Goal: Task Accomplishment & Management: Use online tool/utility

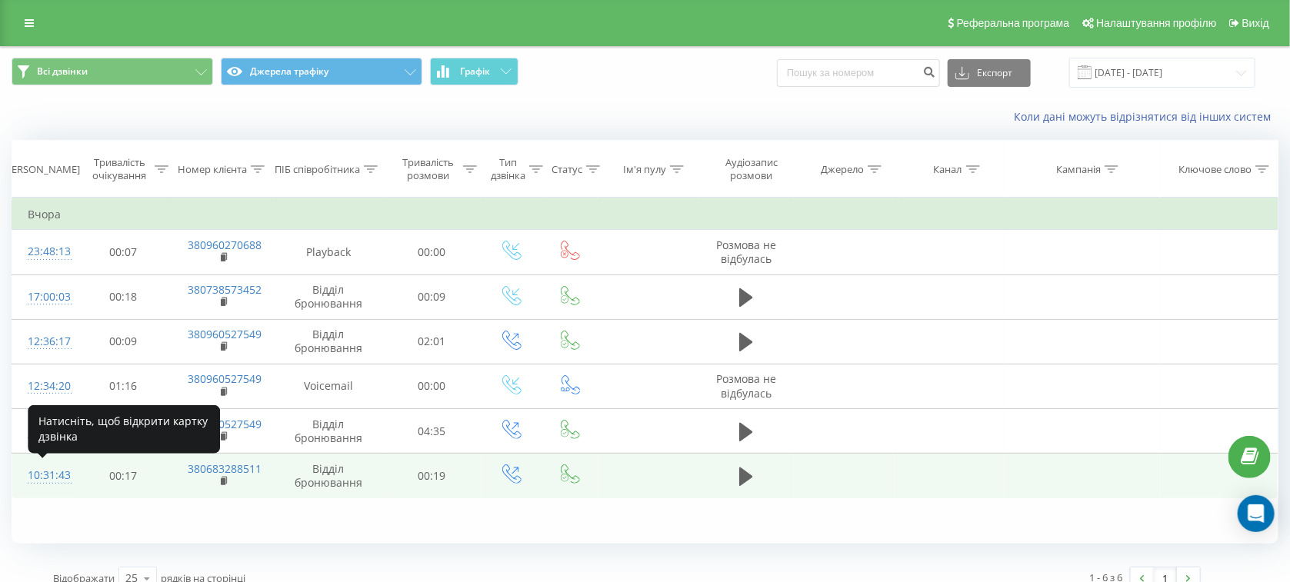
click at [38, 473] on div "10:31:43" at bounding box center [44, 476] width 32 height 30
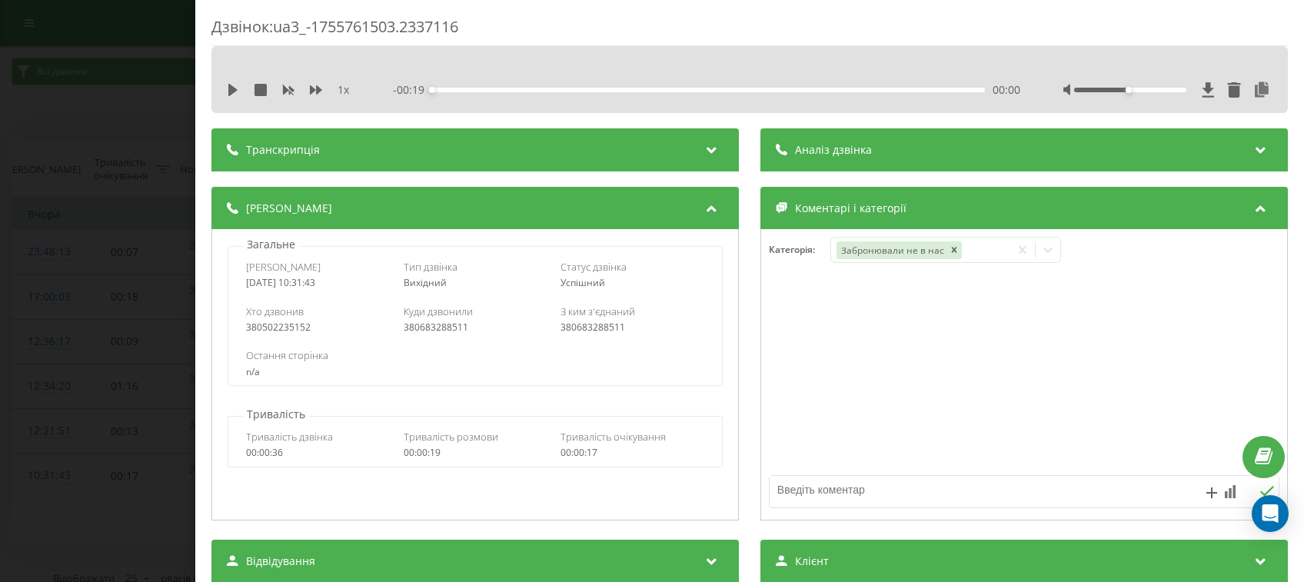
click at [57, 236] on div "Дзвінок : ua3_-1755761503.2337116 1 x - 00:19 00:00 00:00 Транскрипція Для AI-а…" at bounding box center [652, 291] width 1304 height 582
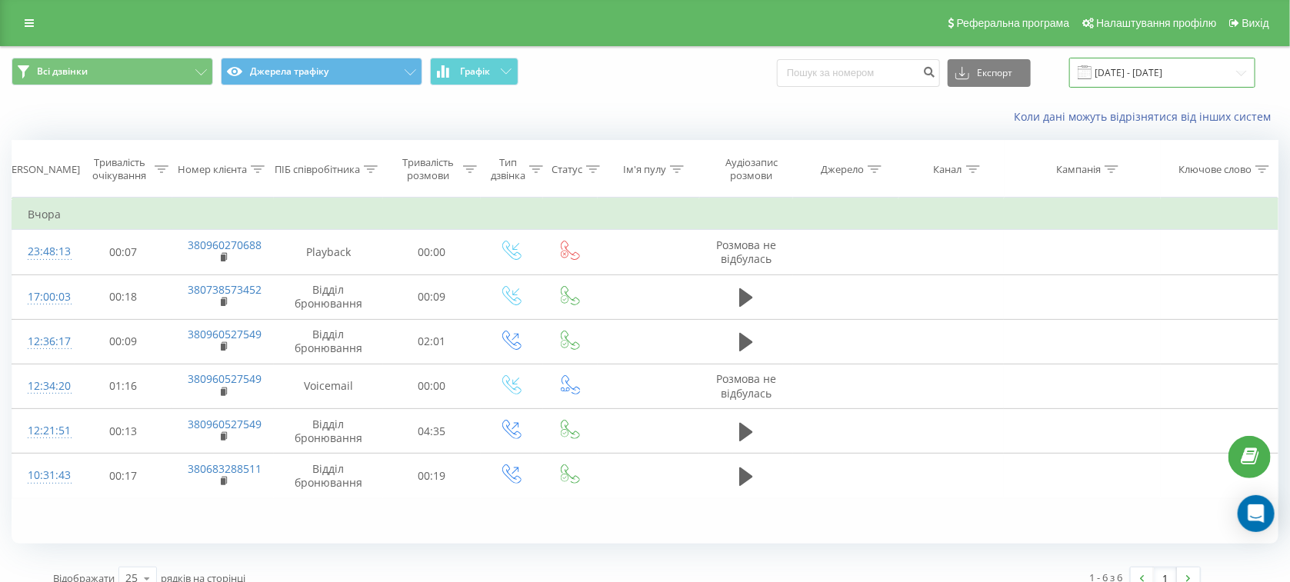
click at [1117, 81] on input "21.08.2025 - 21.08.2025" at bounding box center [1162, 73] width 186 height 30
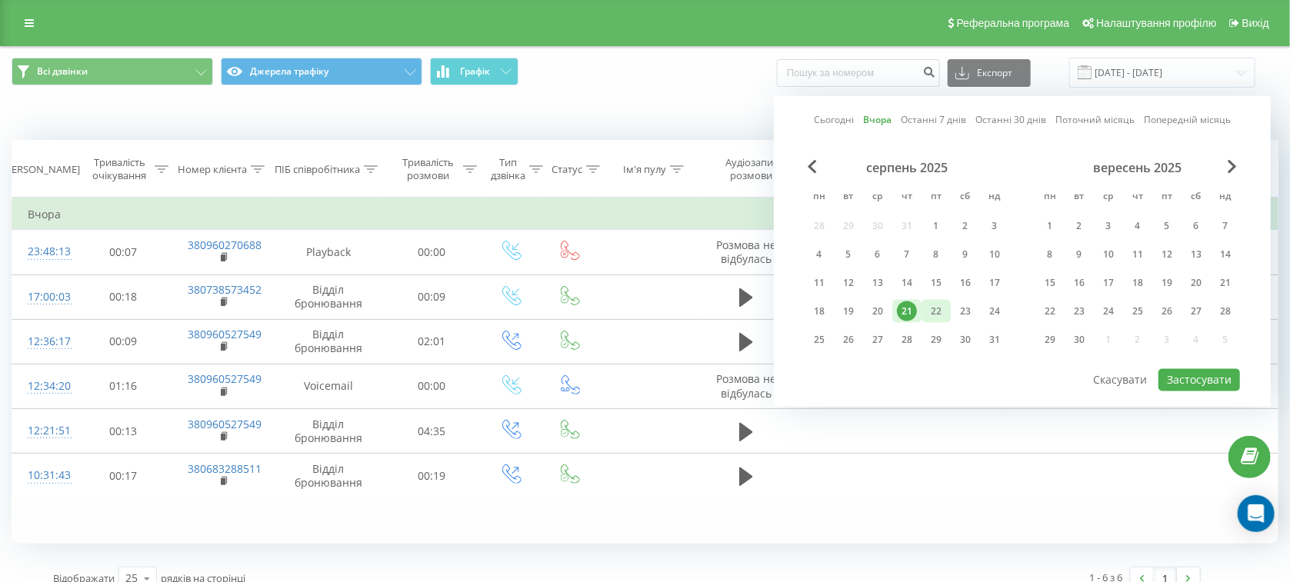
click at [930, 320] on div "22" at bounding box center [936, 311] width 20 height 20
click at [1173, 383] on button "Застосувати" at bounding box center [1199, 380] width 82 height 22
type input "[DATE] - [DATE]"
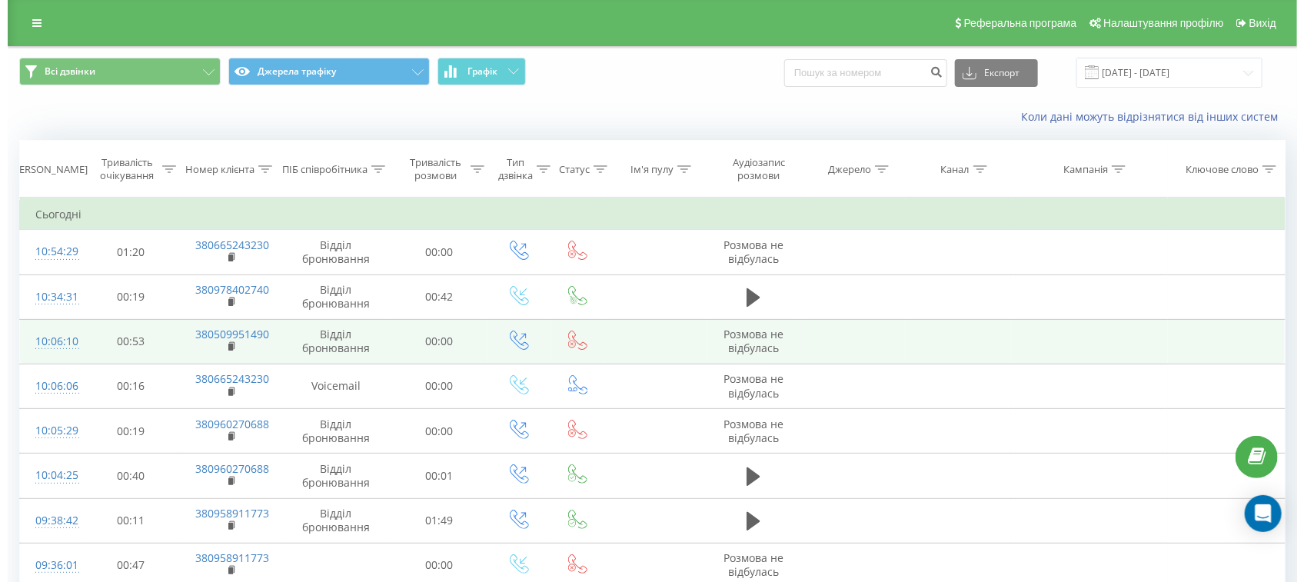
scroll to position [108, 0]
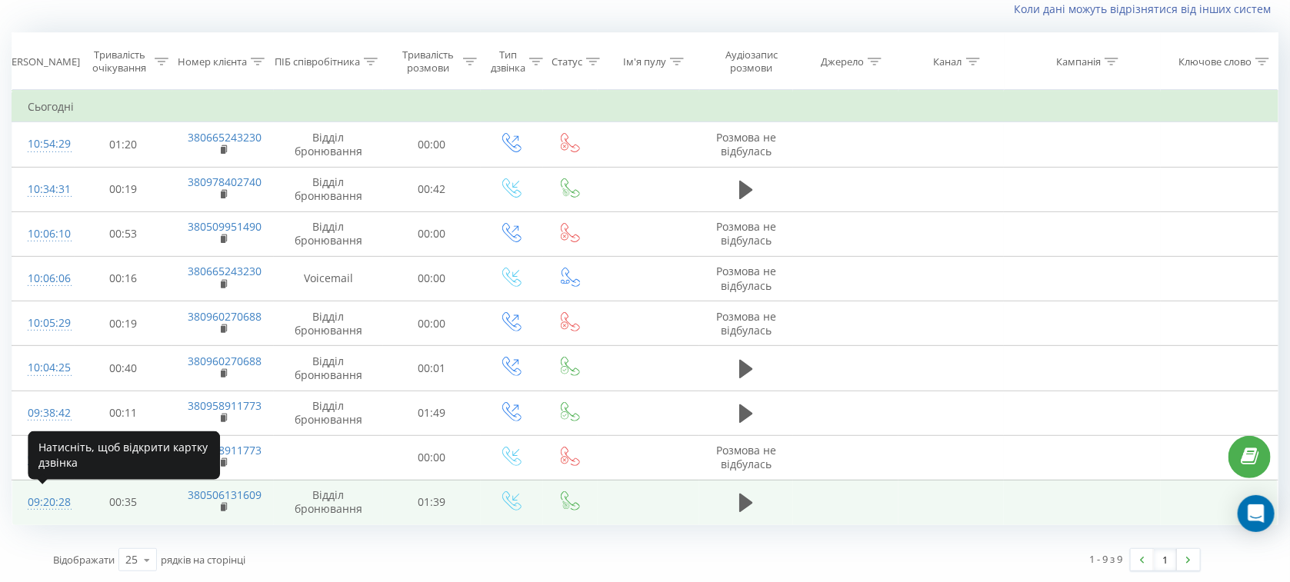
click at [48, 499] on div "09:20:28" at bounding box center [44, 503] width 32 height 30
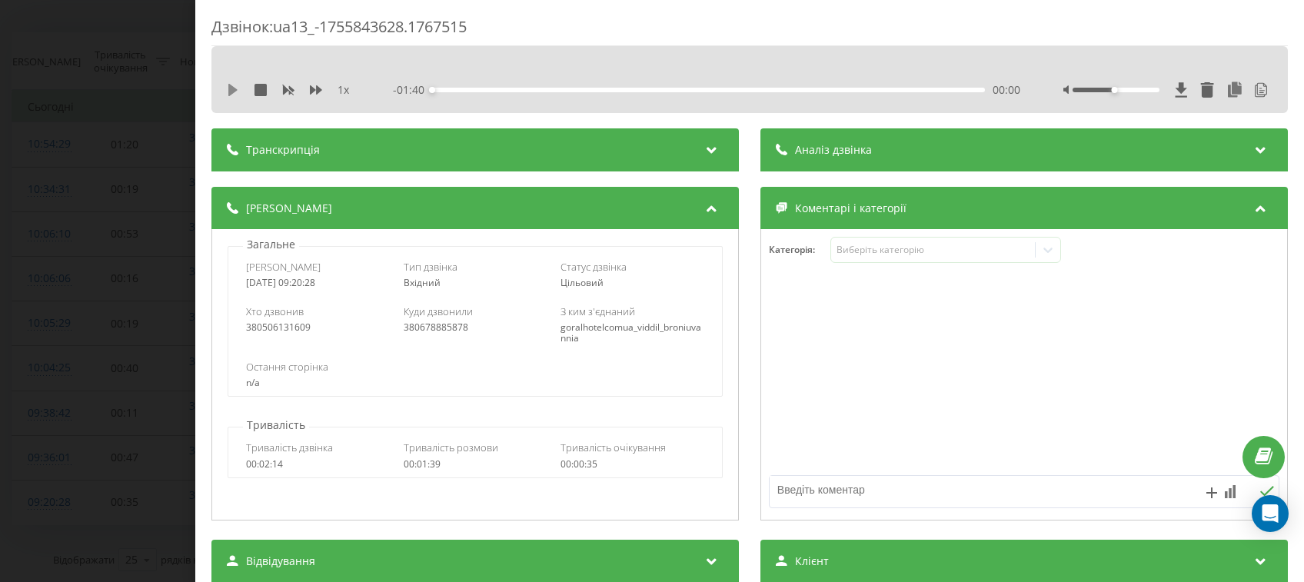
click at [238, 86] on icon at bounding box center [233, 90] width 12 height 12
click at [846, 148] on span "Аналіз дзвінка" at bounding box center [833, 149] width 77 height 15
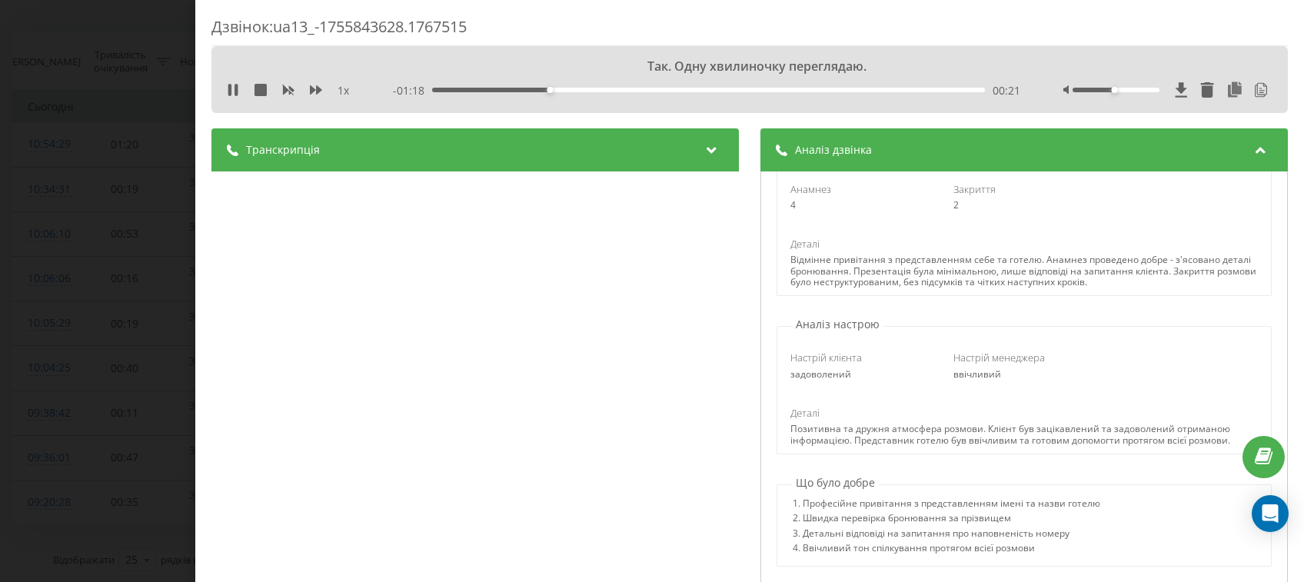
scroll to position [310, 0]
click at [999, 159] on div "Аналіз дзвінка" at bounding box center [1025, 149] width 528 height 43
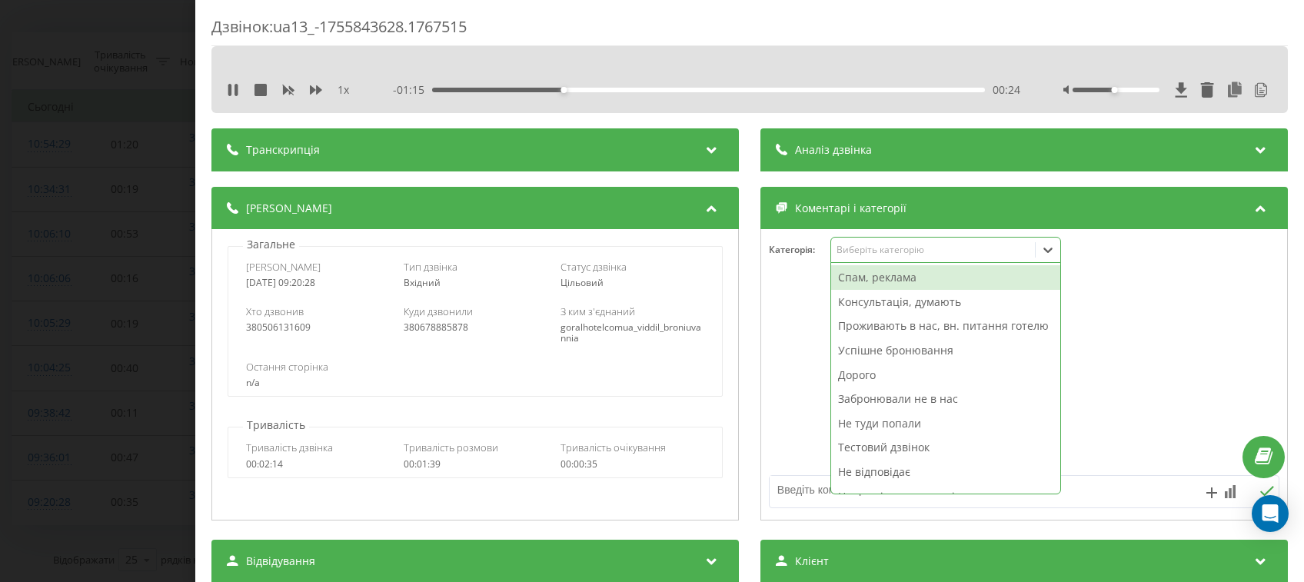
click at [853, 245] on div "Виберіть категорію" at bounding box center [933, 250] width 192 height 12
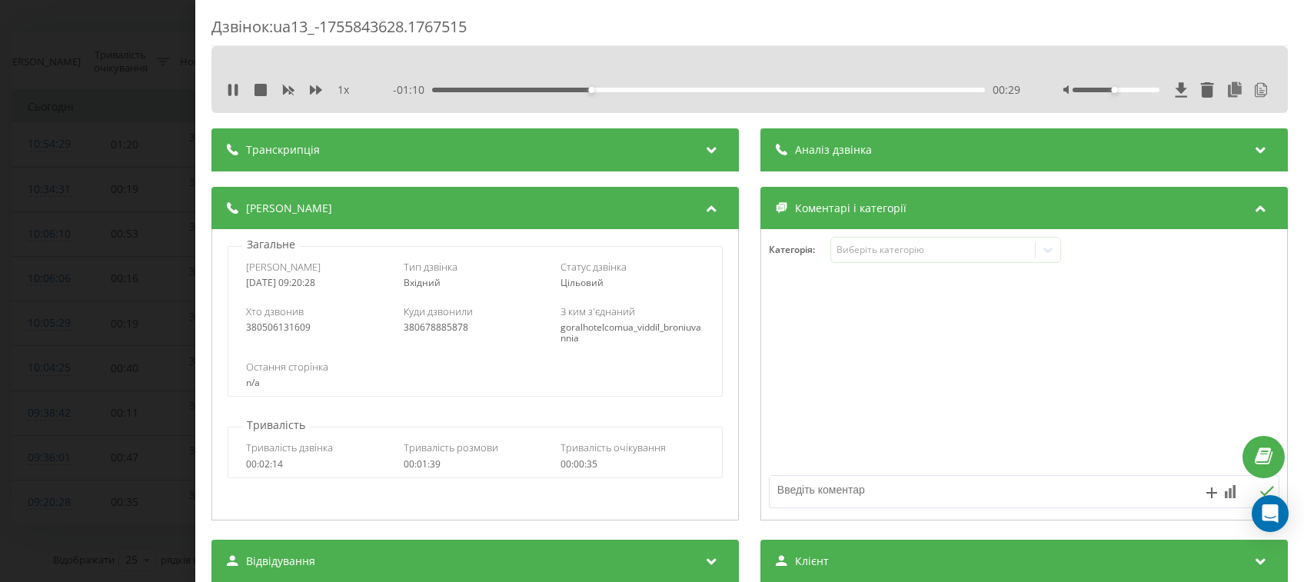
click at [796, 502] on textarea at bounding box center [973, 490] width 407 height 28
type textarea "КОНСУЛЬТАЦІЮ ПО АКТИВНОМУ БРОНЮВАННЮ"
click at [1260, 488] on icon at bounding box center [1267, 491] width 15 height 11
click at [99, 267] on div "Дзвінок : ua13_-1755843628.1767515 Так, віна робець вашей. 1 x - 00:52 00:47 00…" at bounding box center [652, 291] width 1304 height 582
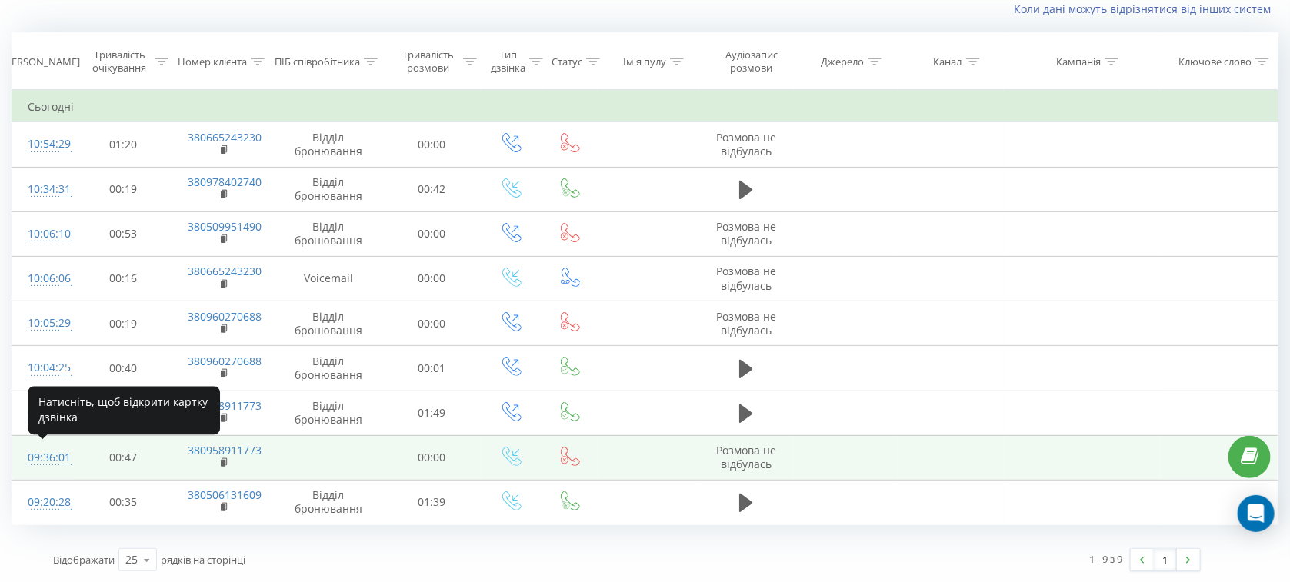
click at [55, 468] on div "09:36:01" at bounding box center [44, 458] width 32 height 30
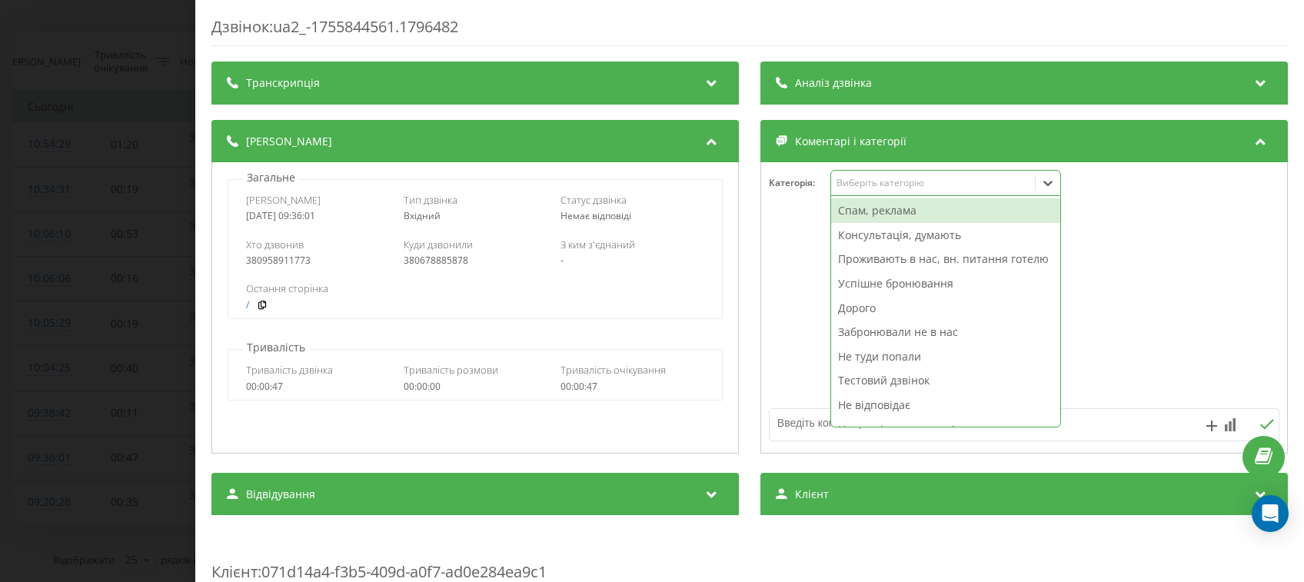
click at [903, 189] on div "Виберіть категорію" at bounding box center [933, 183] width 192 height 12
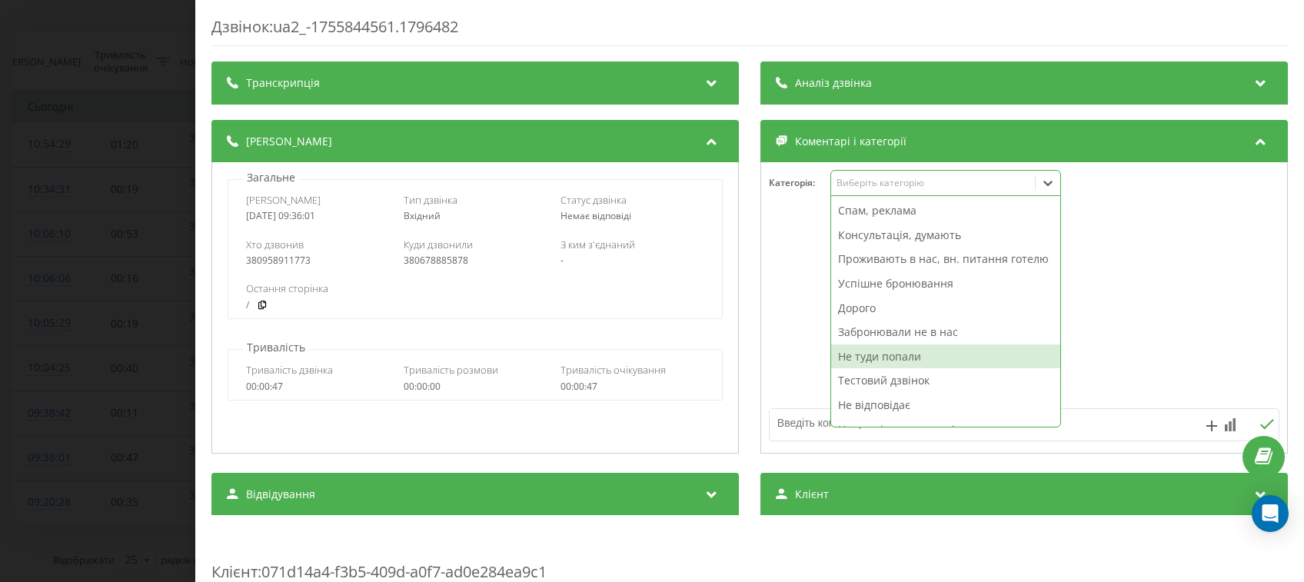
click at [0, 263] on div "Дзвінок : ua2_-1755844561.1796482 Транскрипція Для AI-аналізу майбутніх дзвінкі…" at bounding box center [652, 291] width 1304 height 582
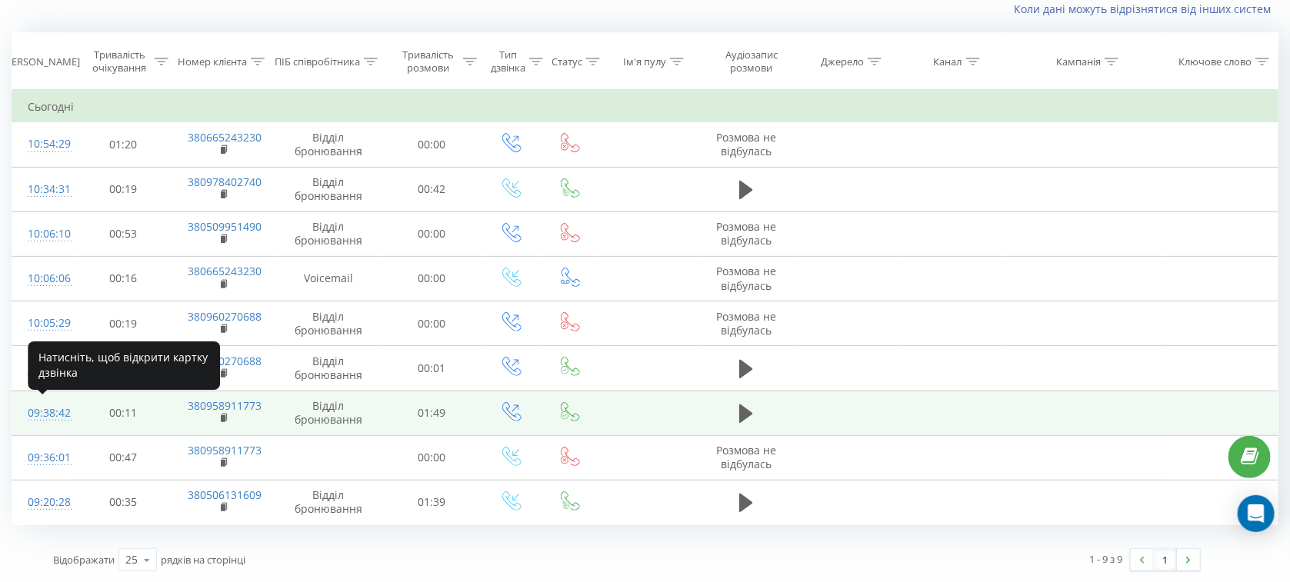
click at [36, 411] on div "09:38:42" at bounding box center [44, 413] width 32 height 30
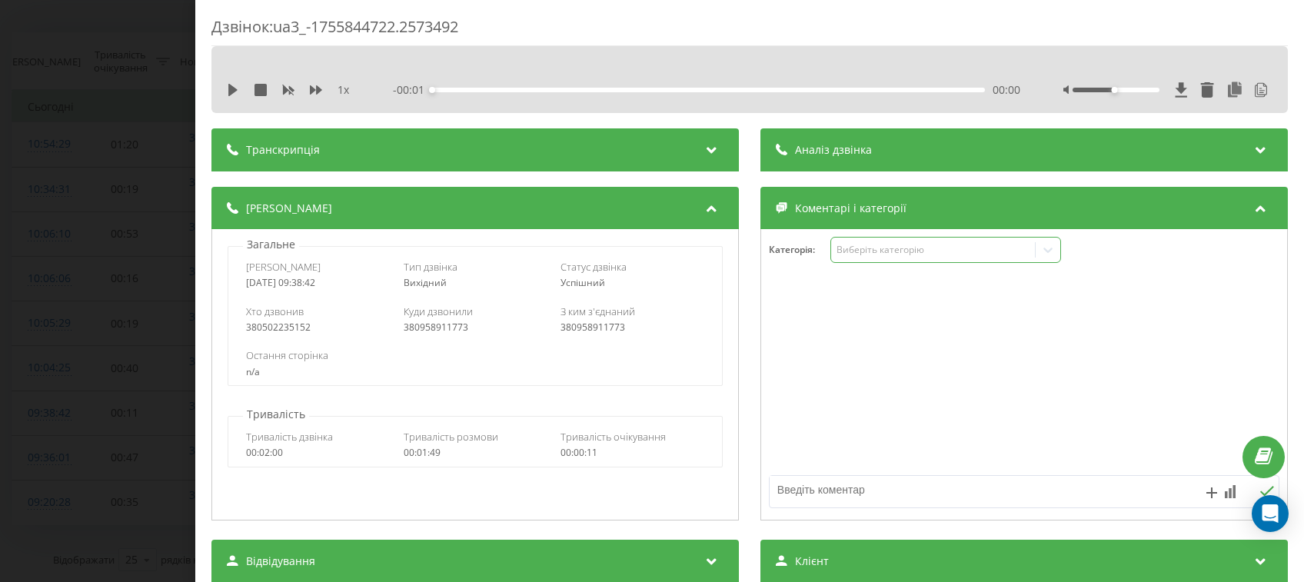
click at [883, 251] on div "Виберіть категорію" at bounding box center [933, 250] width 192 height 12
click at [238, 92] on icon at bounding box center [233, 90] width 12 height 12
click at [1121, 85] on div at bounding box center [1168, 89] width 209 height 15
click at [1126, 91] on div at bounding box center [1116, 90] width 87 height 5
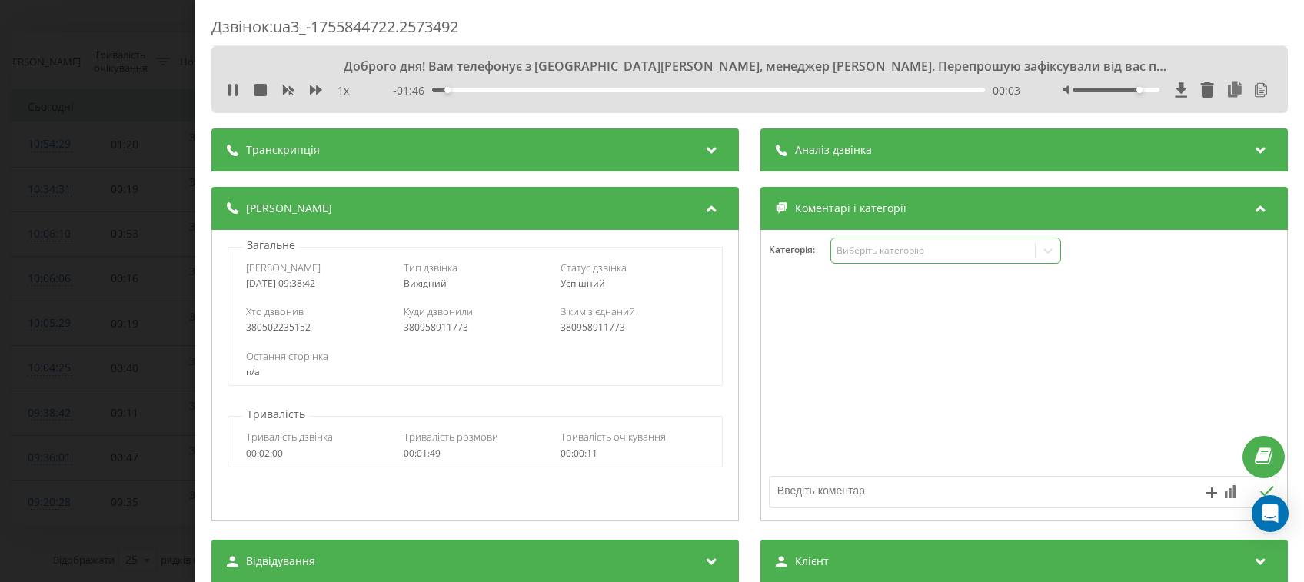
click at [909, 251] on div "Виберіть категорію" at bounding box center [933, 251] width 192 height 12
click at [781, 357] on div at bounding box center [1024, 376] width 526 height 185
click at [814, 490] on textarea at bounding box center [973, 491] width 407 height 28
type textarea "С"
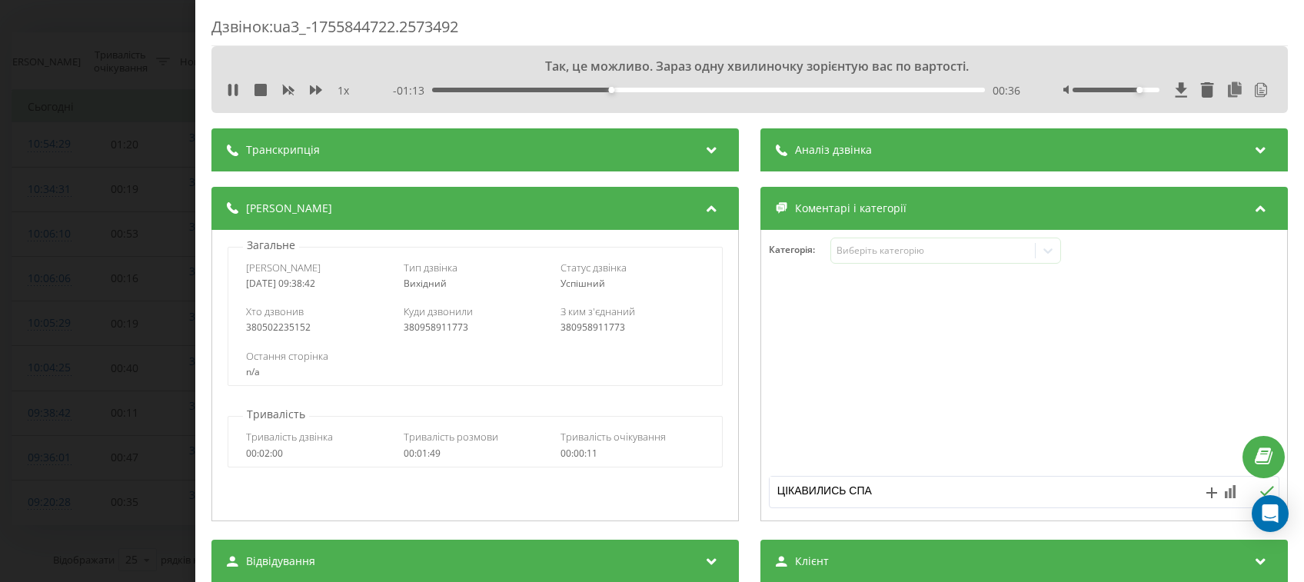
type textarea "ЦІКАВИЛИСЬ СПА"
click at [1260, 491] on icon at bounding box center [1267, 491] width 15 height 11
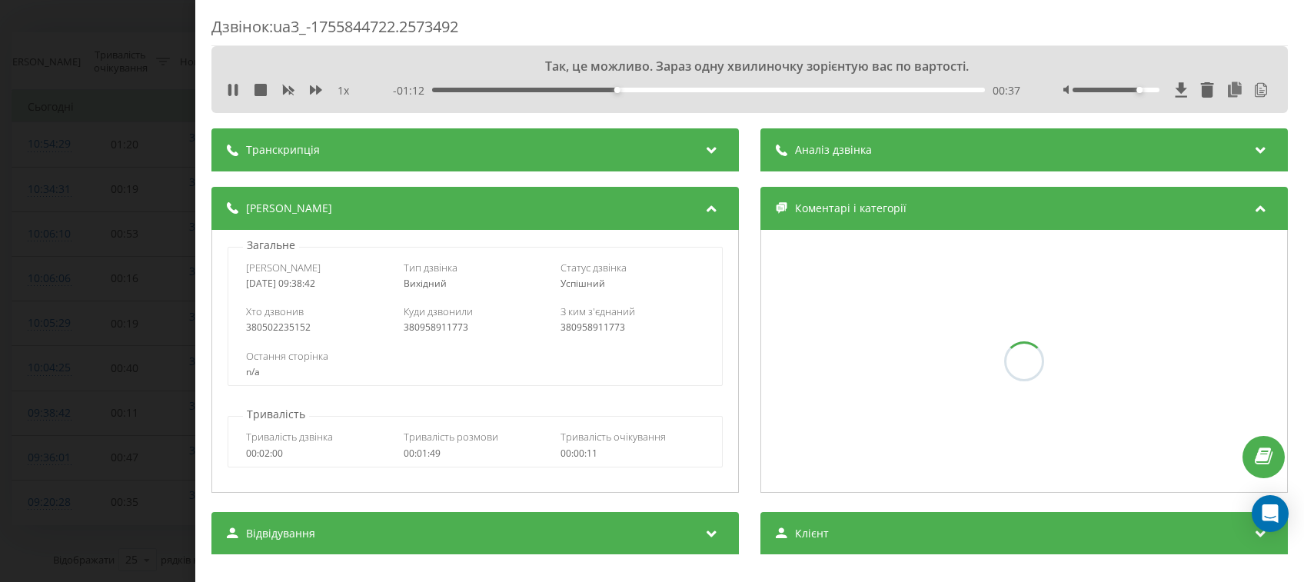
click at [872, 161] on div "Аналіз дзвінка" at bounding box center [1025, 149] width 528 height 43
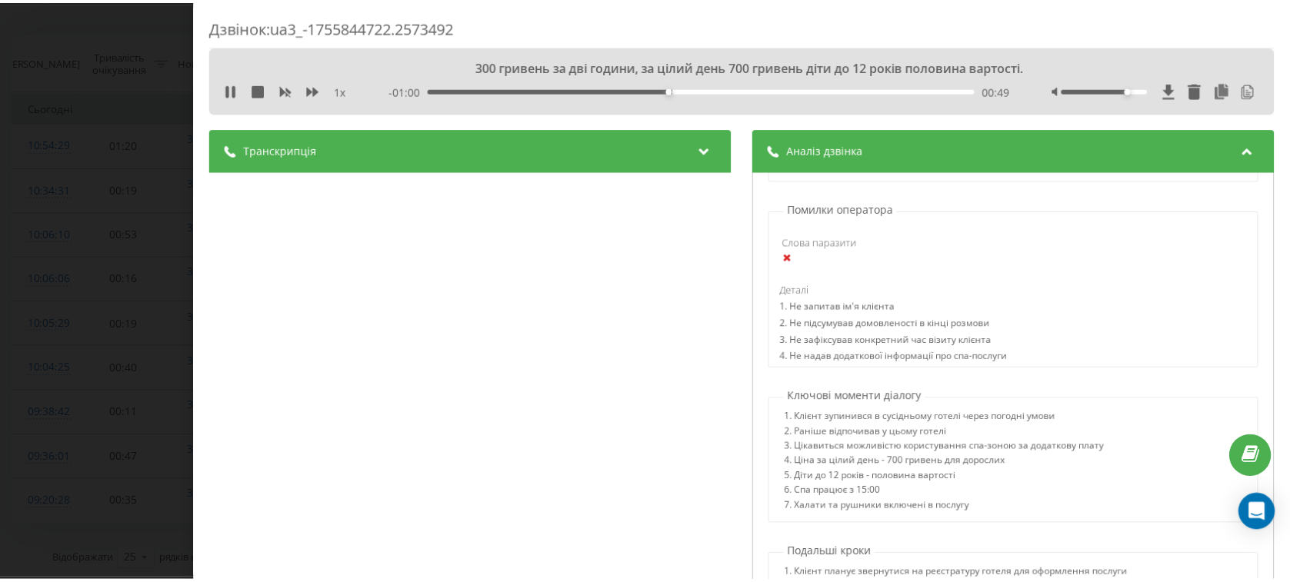
scroll to position [1033, 0]
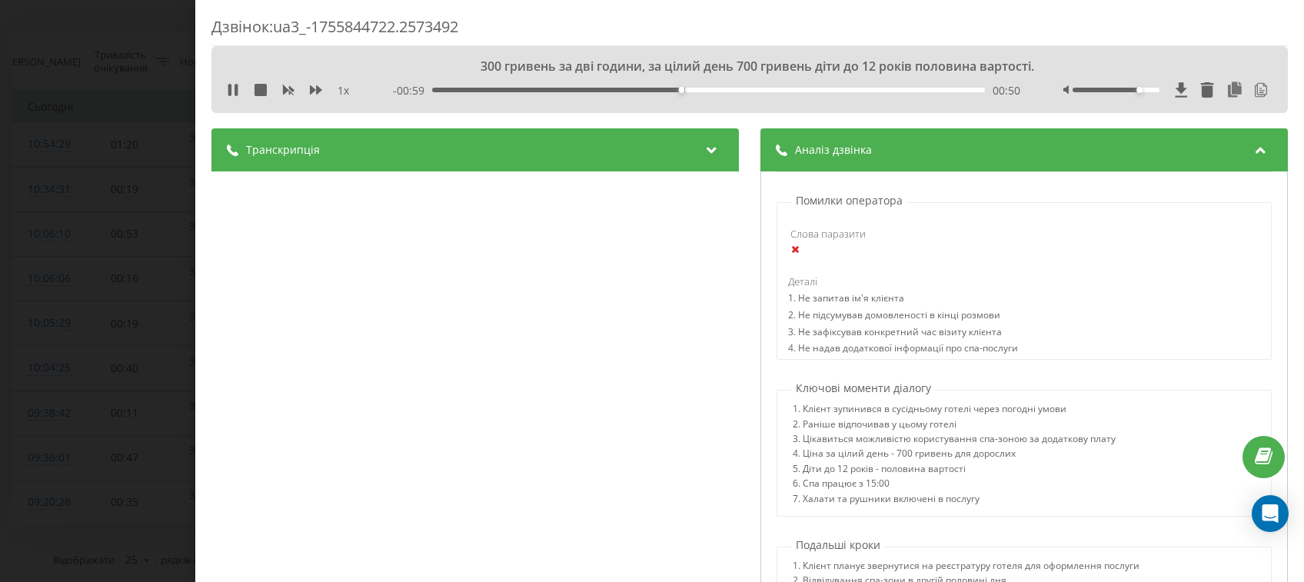
click at [46, 292] on div "Дзвінок : ua3_-1755844722.2573492 300 гривень за дві години, за цілий день 700 …" at bounding box center [652, 291] width 1304 height 582
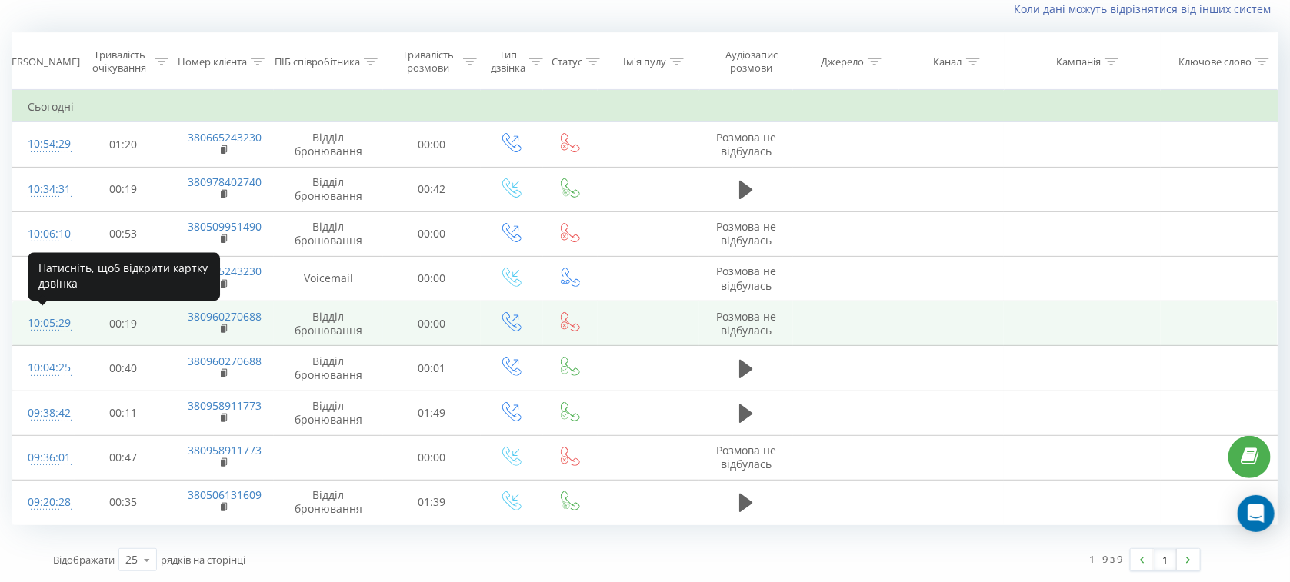
click at [59, 321] on div "10:05:29" at bounding box center [44, 323] width 32 height 30
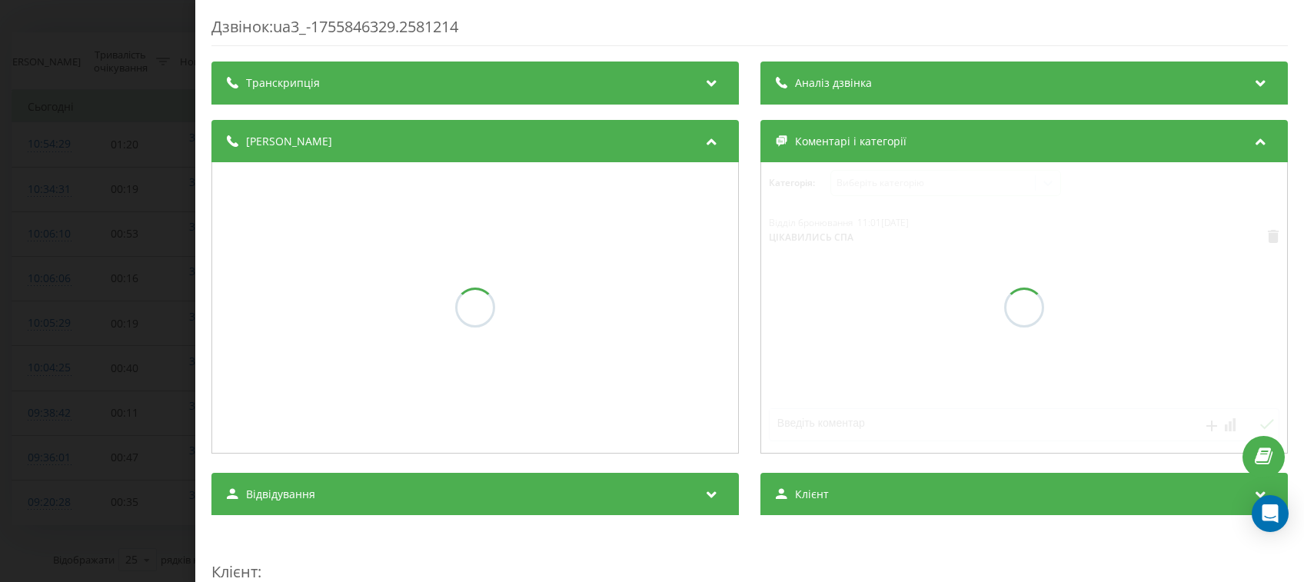
click at [86, 220] on div "Дзвінок : ua3_-1755846329.2581214 Транскрипція Аналіз дзвінка Деталі дзвінка Ко…" at bounding box center [652, 291] width 1304 height 582
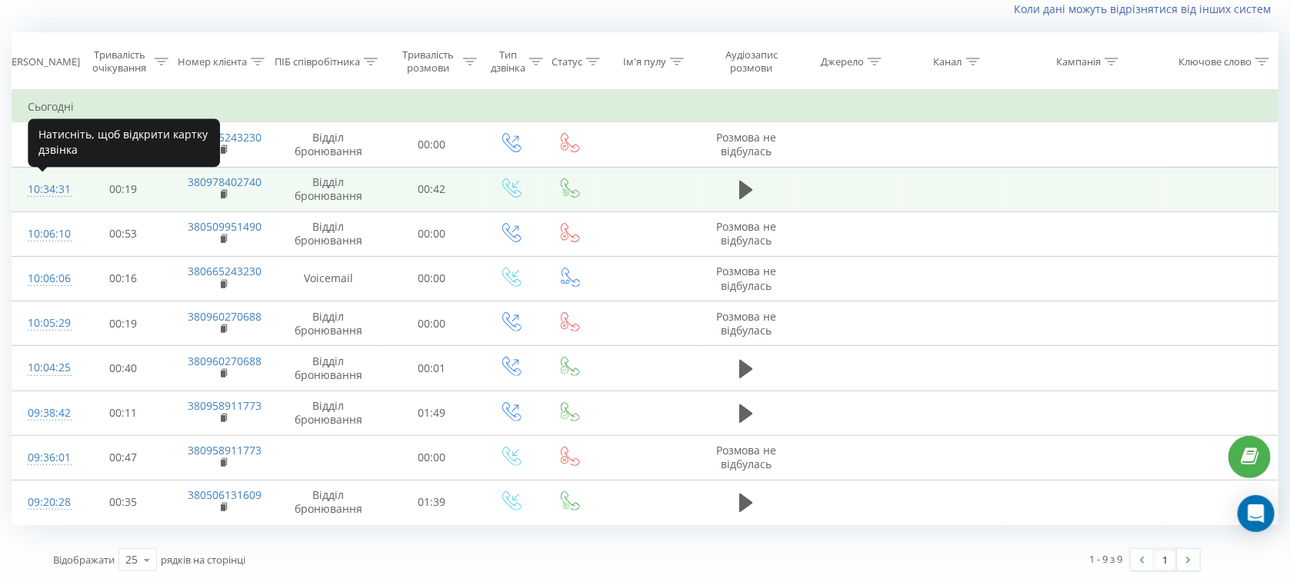
click at [44, 176] on div "10:34:31" at bounding box center [44, 190] width 32 height 30
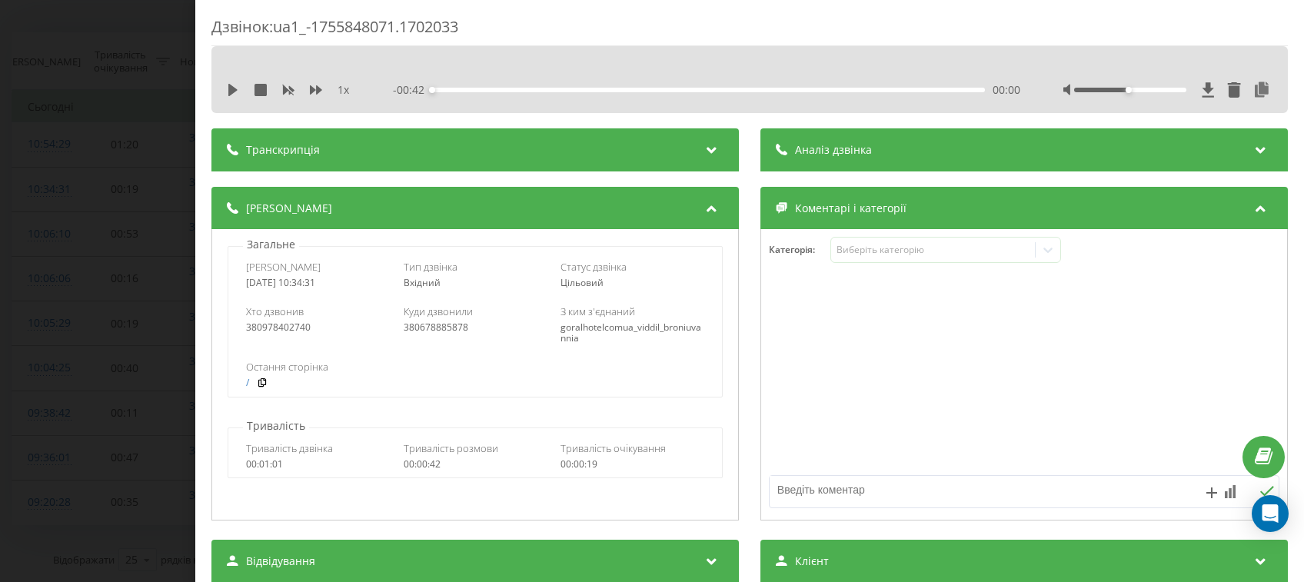
click at [148, 232] on div "Дзвінок : ua1_-1755848071.1702033 1 x - 00:42 00:00 00:00 Транскрипція Для AI-а…" at bounding box center [652, 291] width 1304 height 582
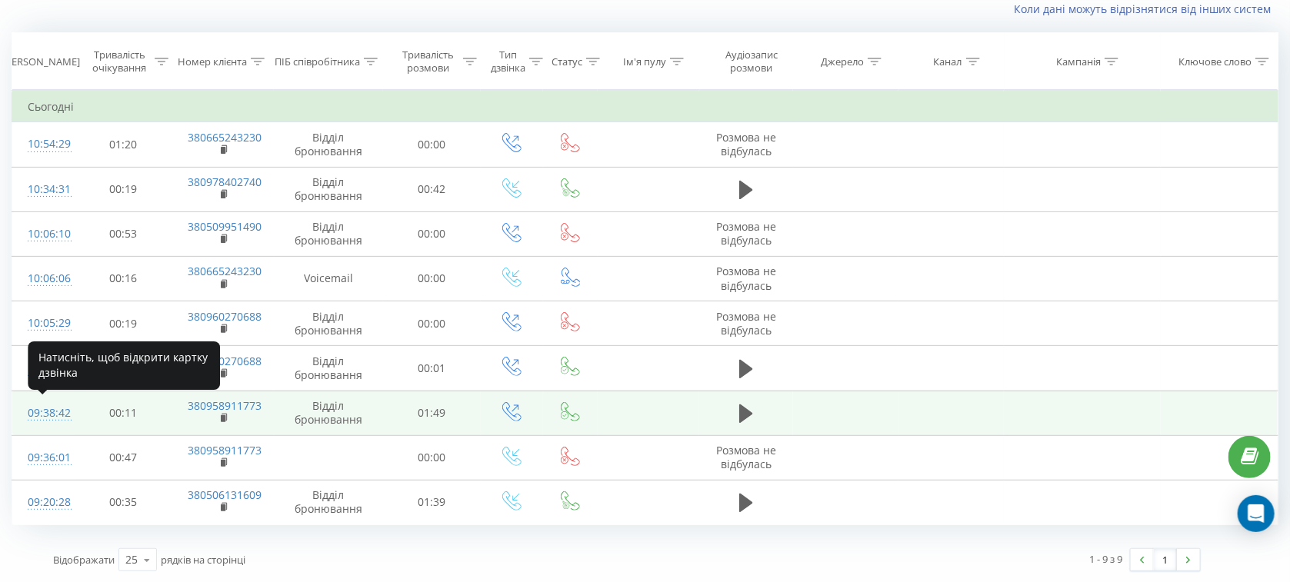
click at [28, 418] on div "09:38:42" at bounding box center [44, 413] width 32 height 30
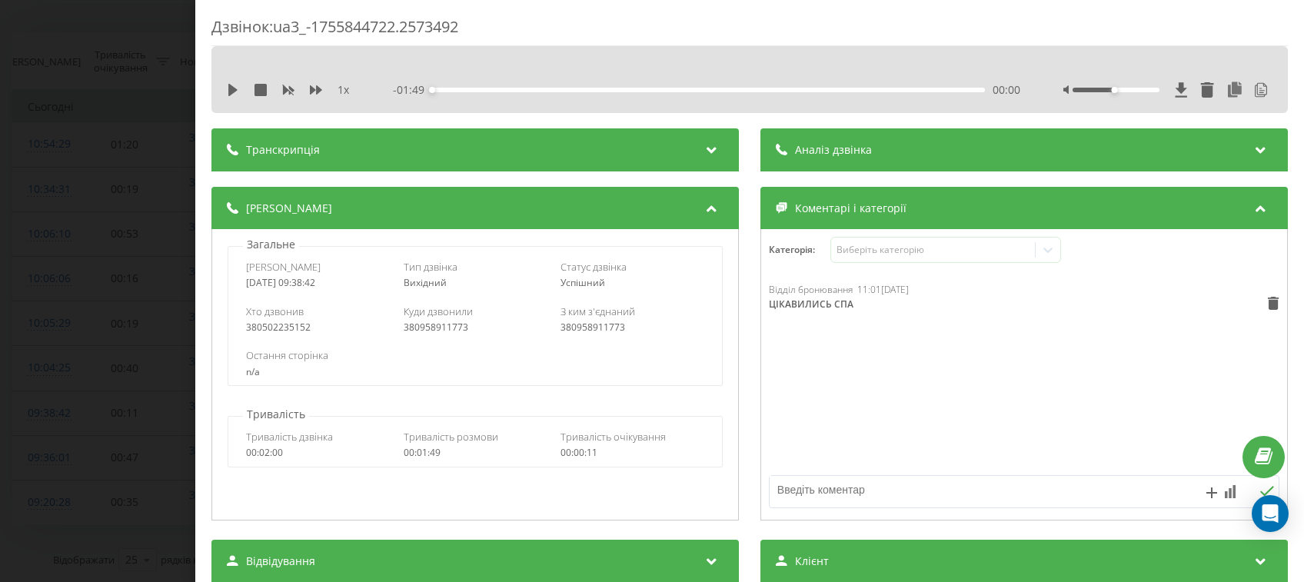
click at [41, 80] on div "Дзвінок : ua3_-1755844722.2573492 1 x - 01:49 00:00 00:00 Транскрипція 00:00 Ал…" at bounding box center [652, 291] width 1304 height 582
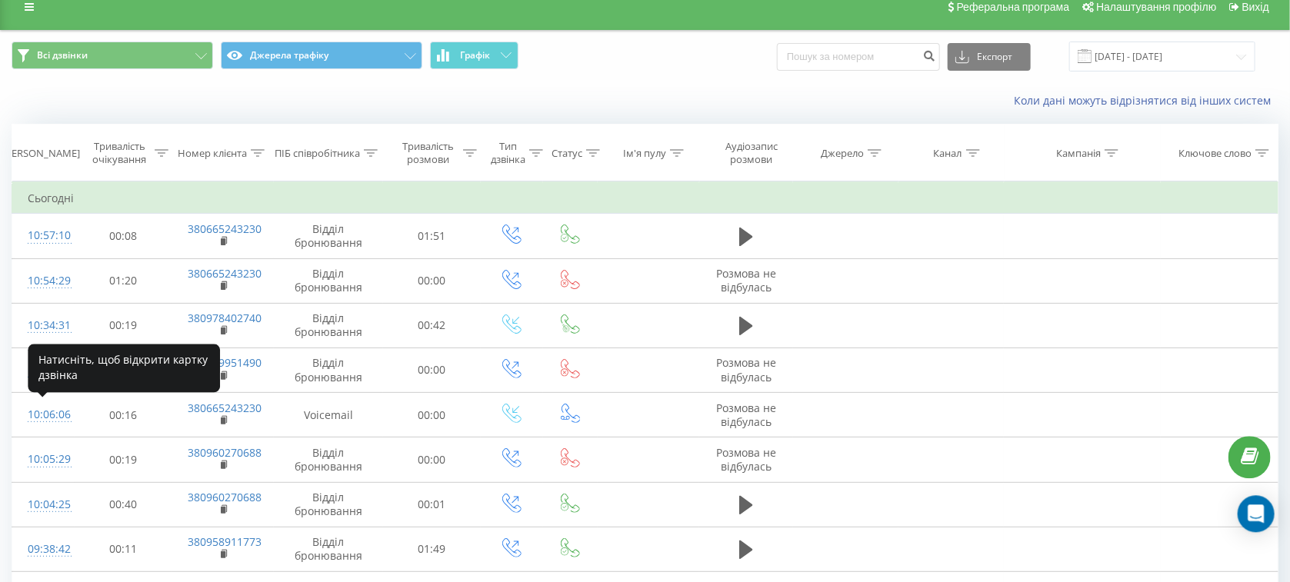
scroll to position [152, 0]
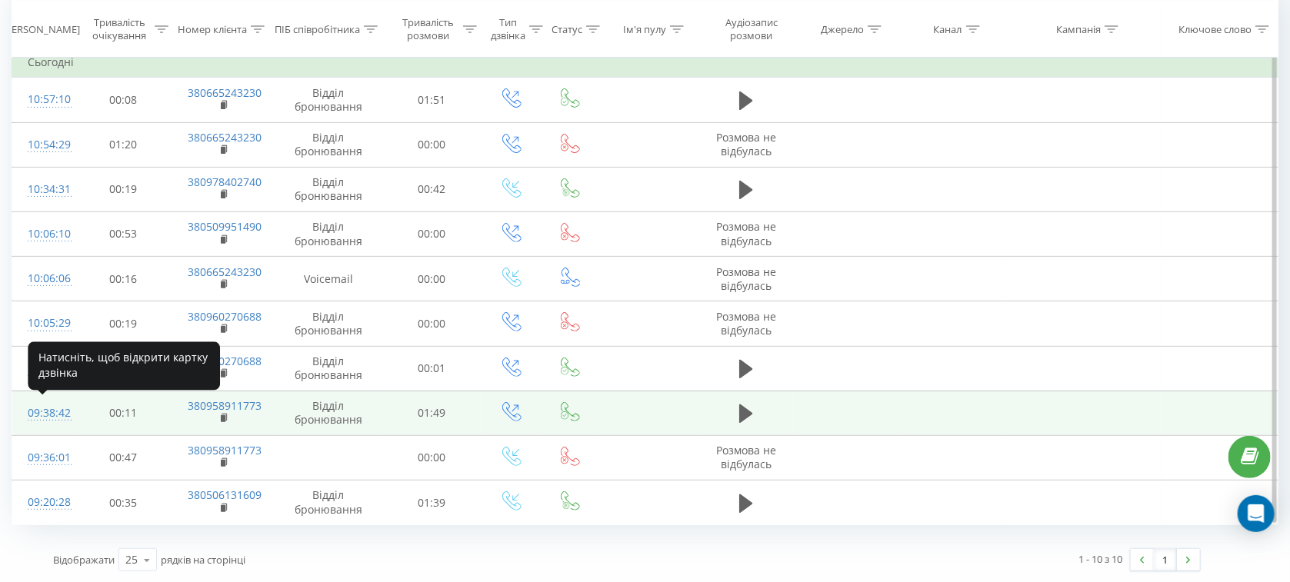
click at [53, 412] on div "09:38:42" at bounding box center [44, 413] width 32 height 30
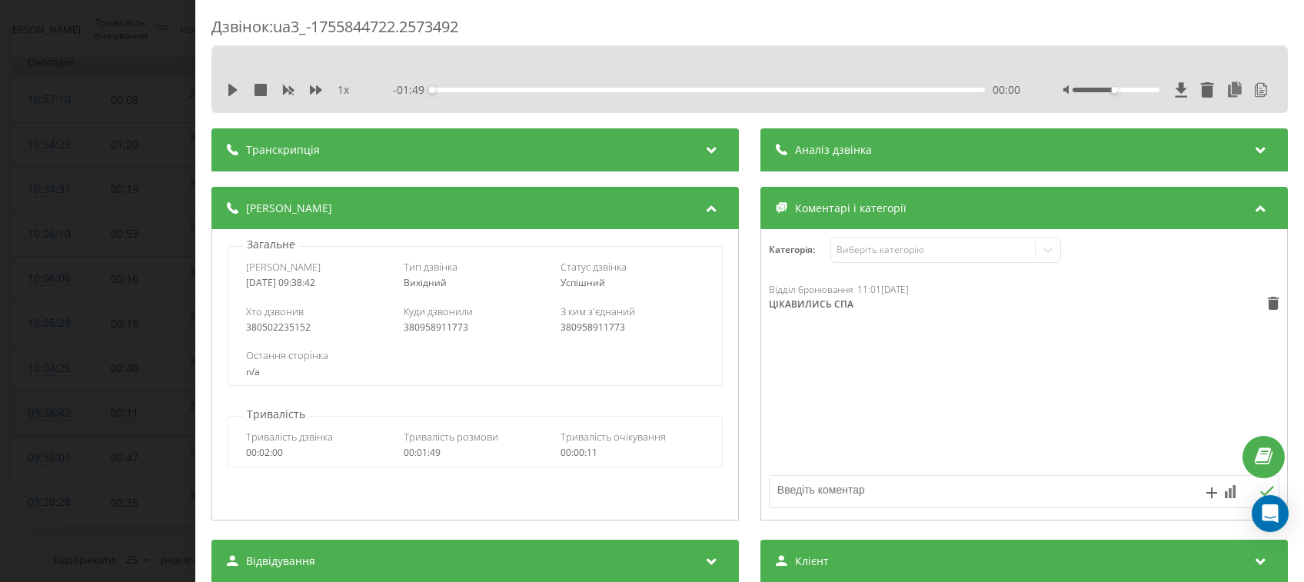
click at [53, 412] on div "Дзвінок : ua3_-1755844722.2573492 1 x - 01:49 00:00 00:00 Транскрипція Для AI-а…" at bounding box center [652, 291] width 1304 height 582
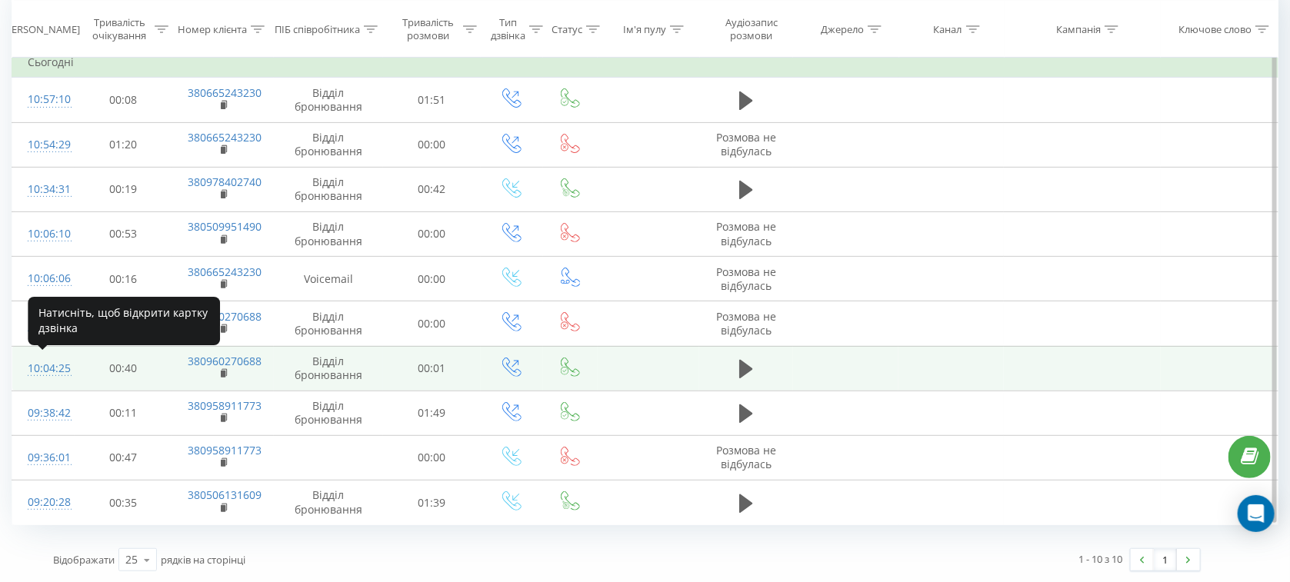
click at [54, 367] on div "10:04:25" at bounding box center [44, 369] width 32 height 30
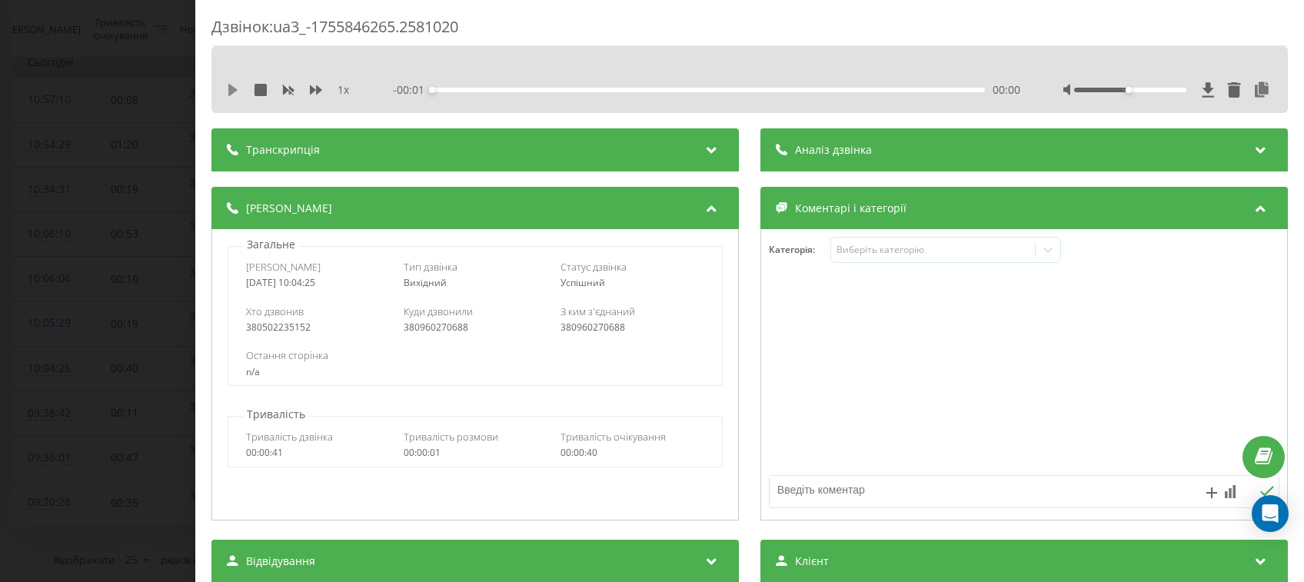
click at [232, 95] on icon at bounding box center [233, 90] width 12 height 12
click at [947, 261] on div "Виберіть категорію" at bounding box center [946, 250] width 231 height 26
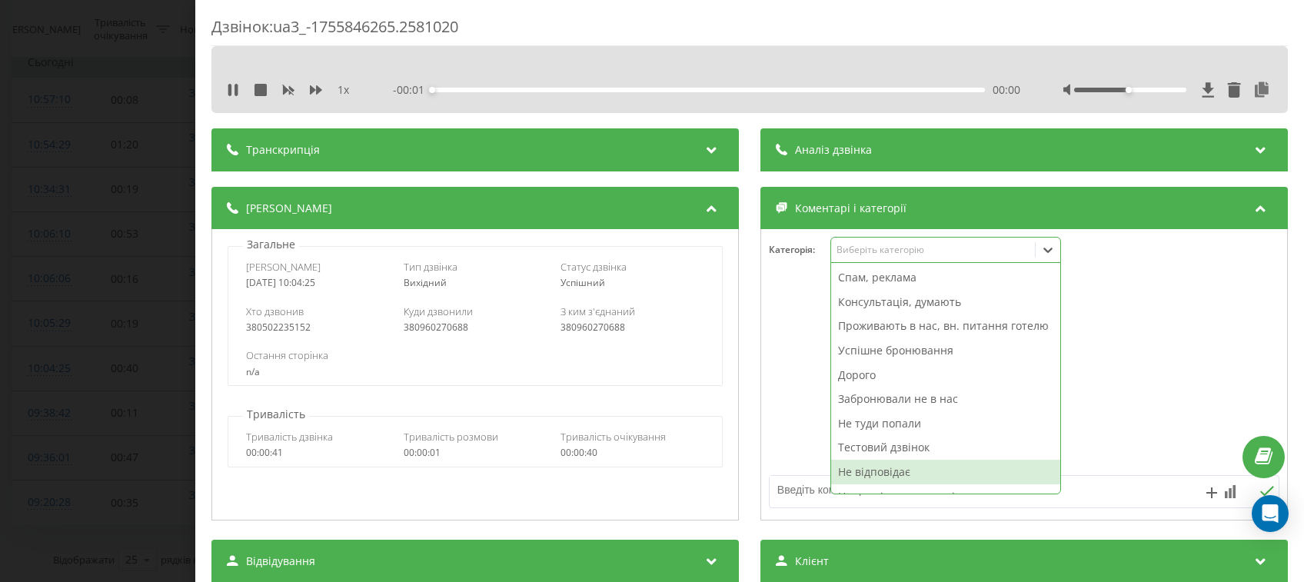
click at [869, 482] on div "Не відповідає" at bounding box center [945, 472] width 229 height 25
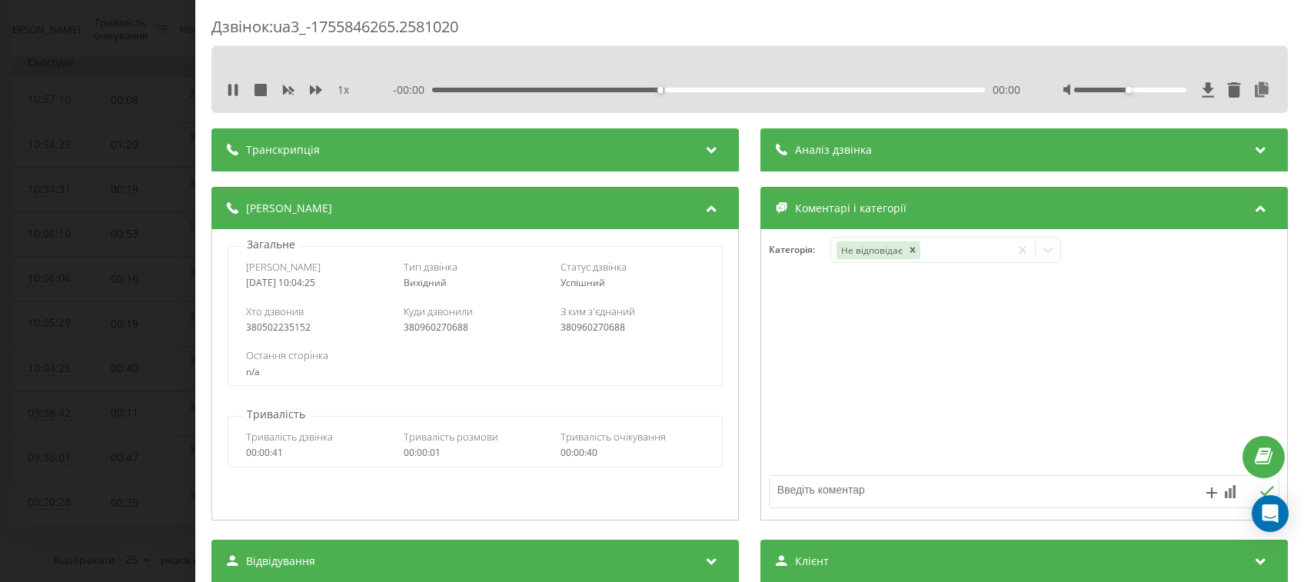
click at [212, 291] on div "Загальне Дата дзвінка 2025-08-22 10:04:25 Тип дзвінка Вихідний Статус дзвінка У…" at bounding box center [475, 374] width 528 height 291
click at [49, 282] on div "Дзвінок : ua3_-1755846265.2581020 1 x - 00:01 00:00 00:00 Транскрипція Для AI-а…" at bounding box center [652, 291] width 1304 height 582
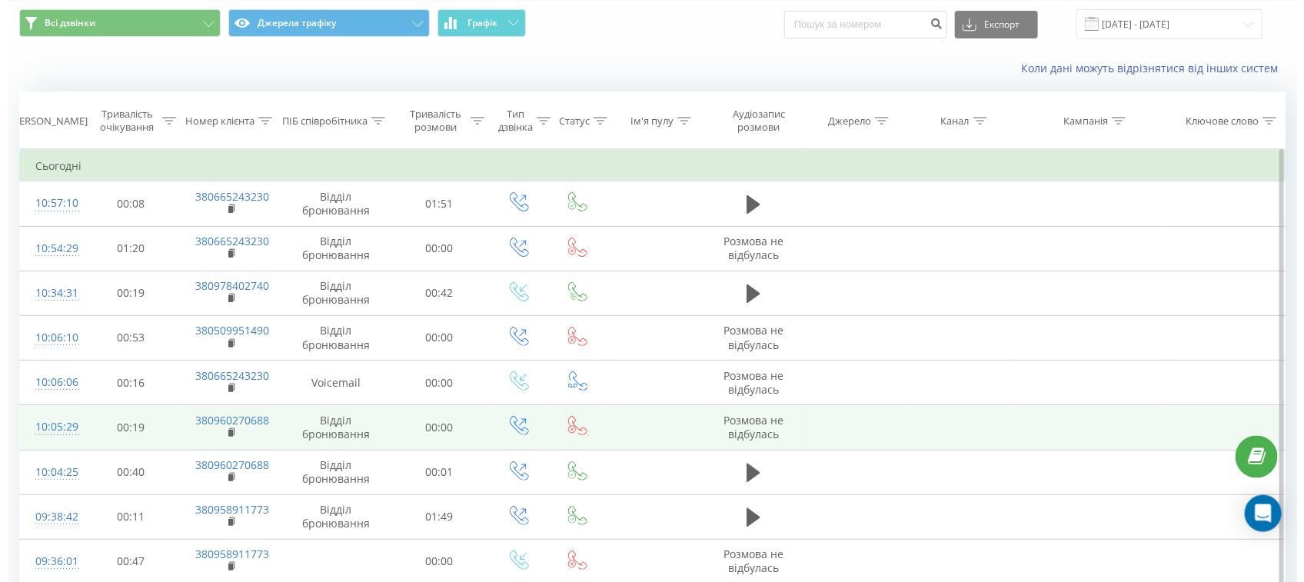
scroll to position [22, 0]
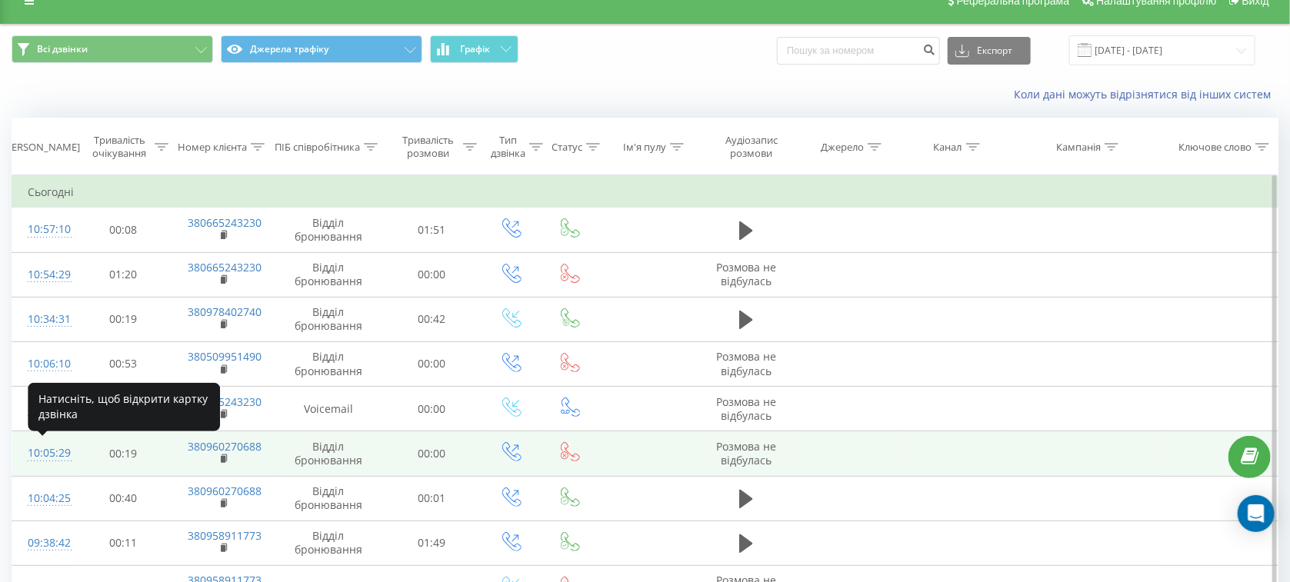
click at [56, 451] on div "10:05:29" at bounding box center [44, 453] width 32 height 30
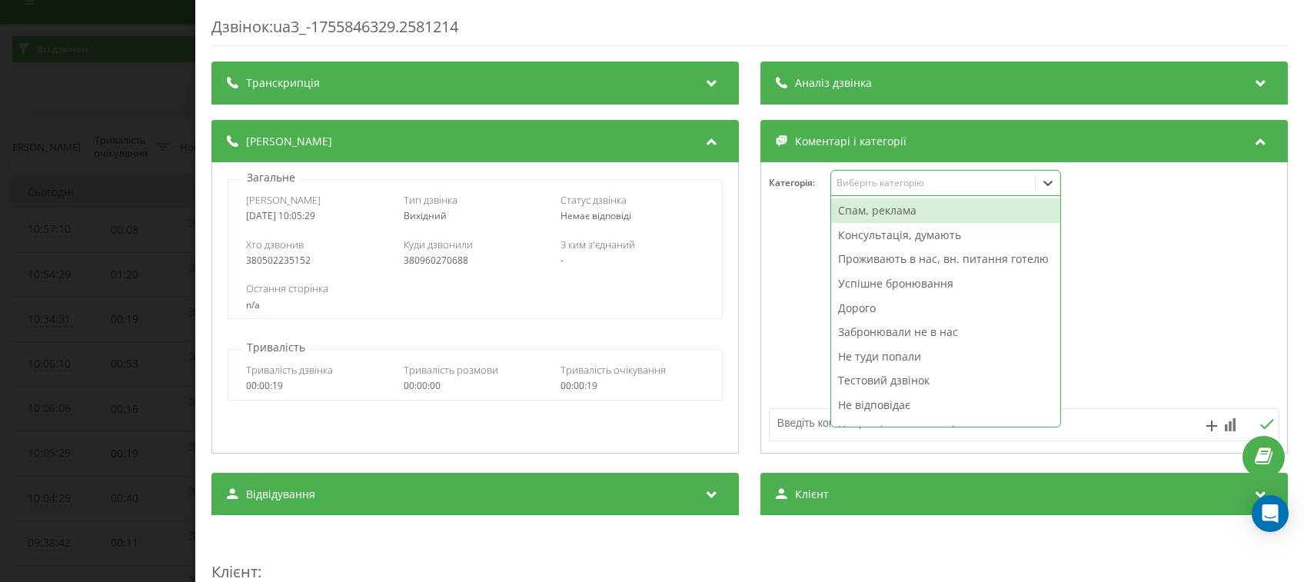
click at [859, 188] on div "Виберіть категорію" at bounding box center [933, 183] width 192 height 12
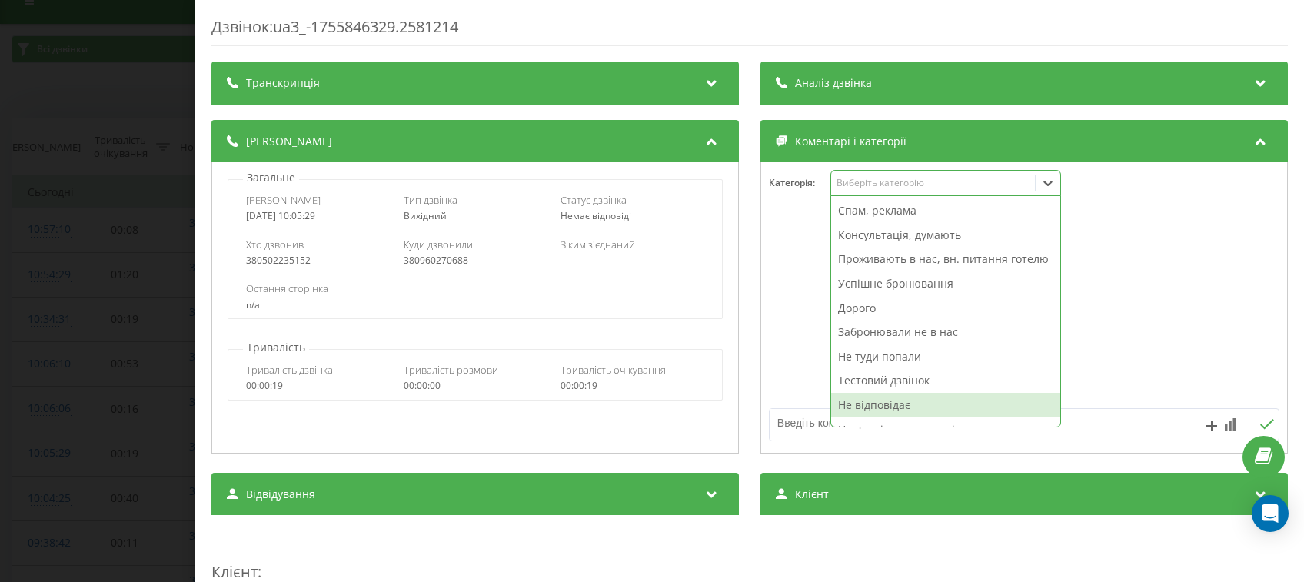
click at [859, 413] on div "Не відповідає" at bounding box center [945, 405] width 229 height 25
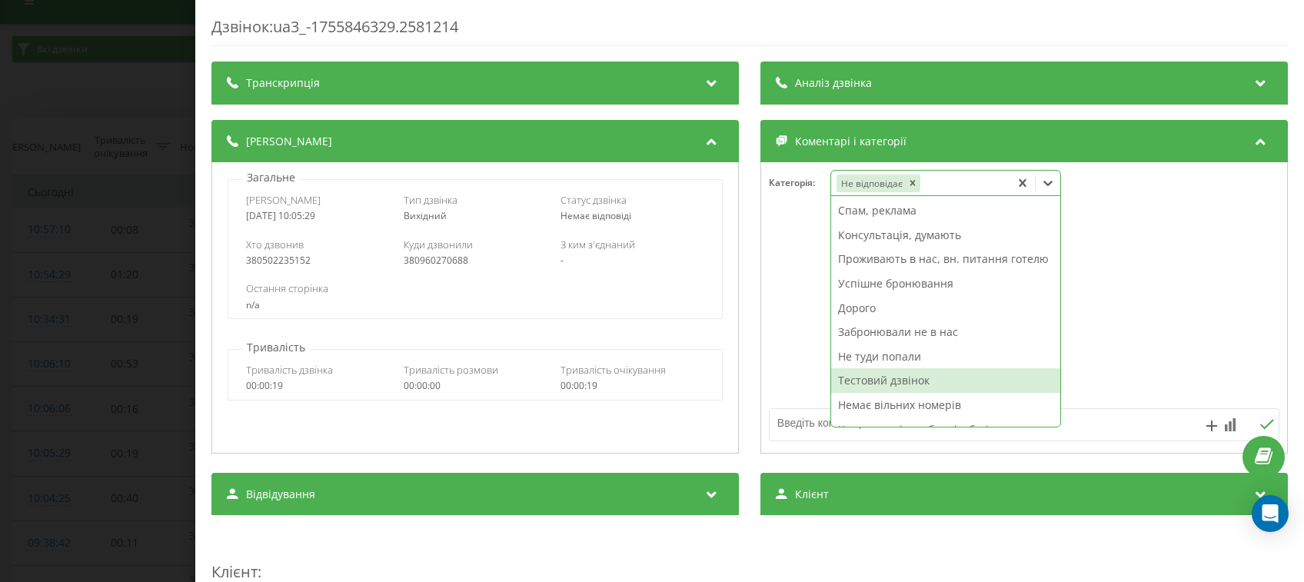
click at [209, 316] on div "Дзвінок : ua3_-1755846329.2581214 Транскрипція Для AI-аналізу майбутніх дзвінкі…" at bounding box center [749, 291] width 1109 height 582
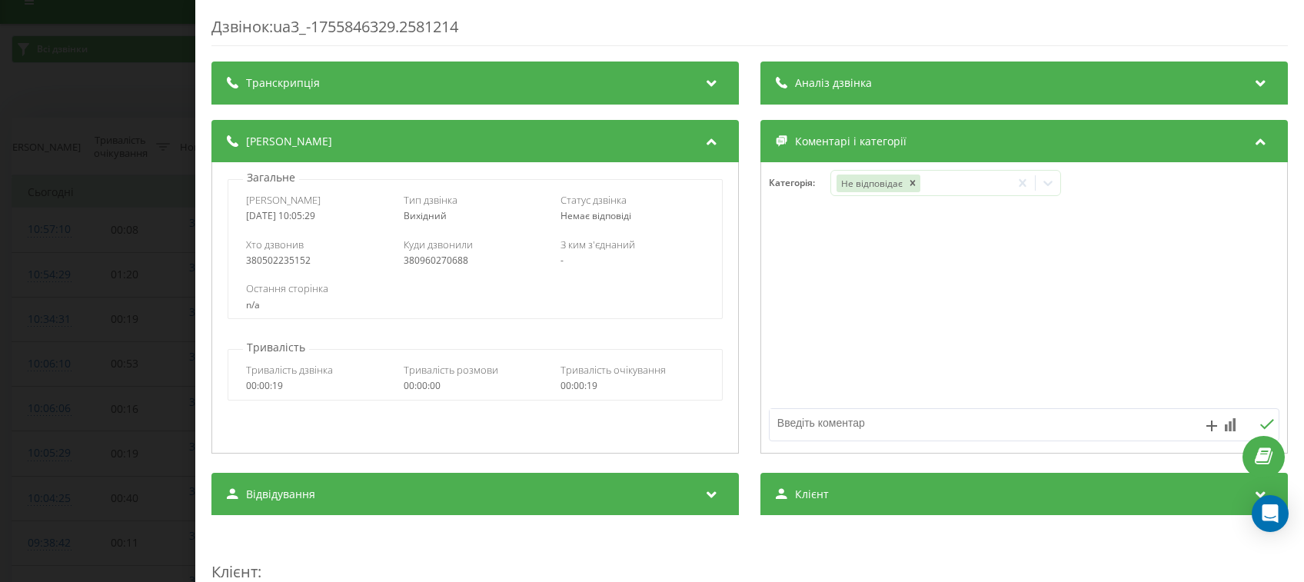
click at [101, 300] on div "Дзвінок : ua3_-1755846329.2581214 Транскрипція Для AI-аналізу майбутніх дзвінкі…" at bounding box center [652, 291] width 1304 height 582
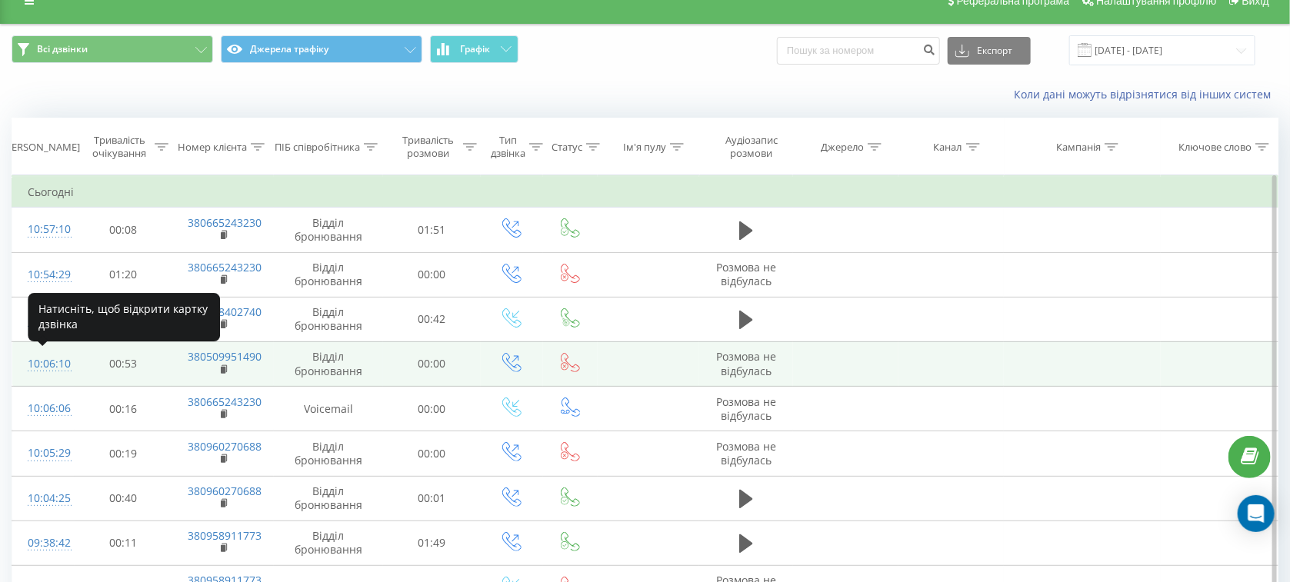
click at [38, 368] on div "10:06:10" at bounding box center [44, 364] width 32 height 30
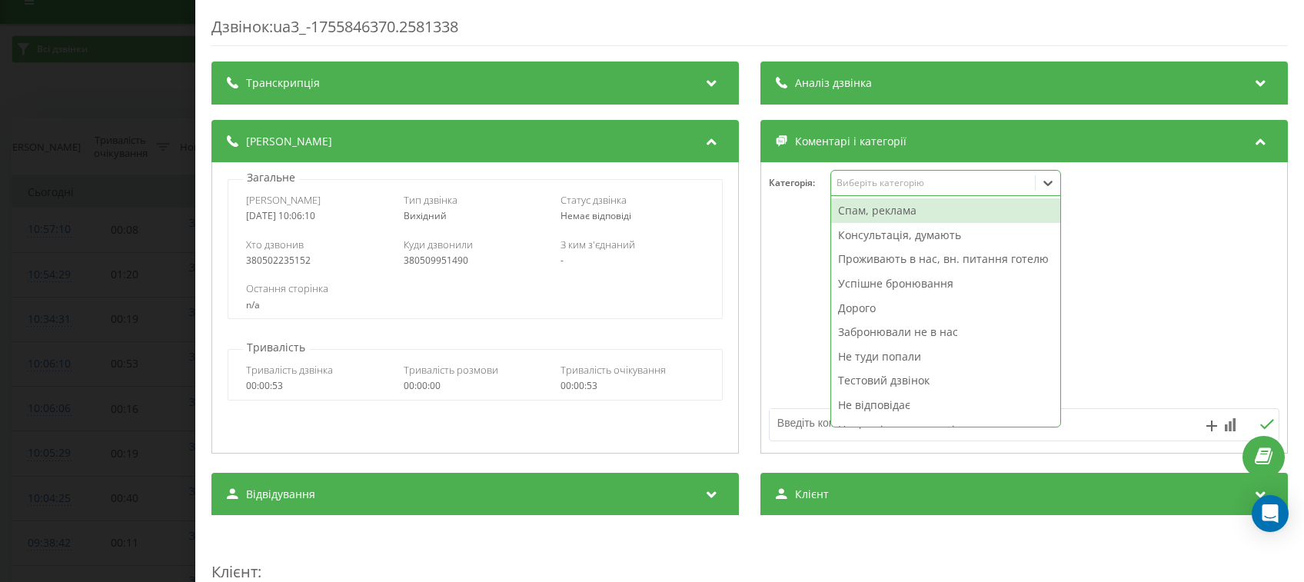
click at [879, 189] on div "Виберіть категорію" at bounding box center [933, 183] width 192 height 12
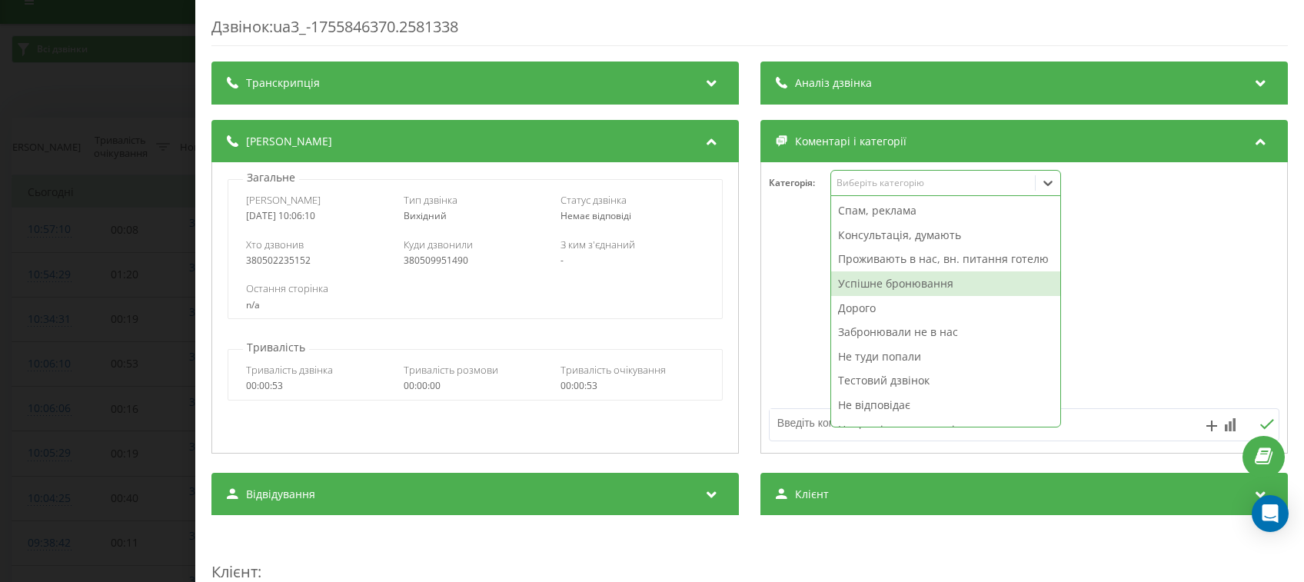
scroll to position [56, 0]
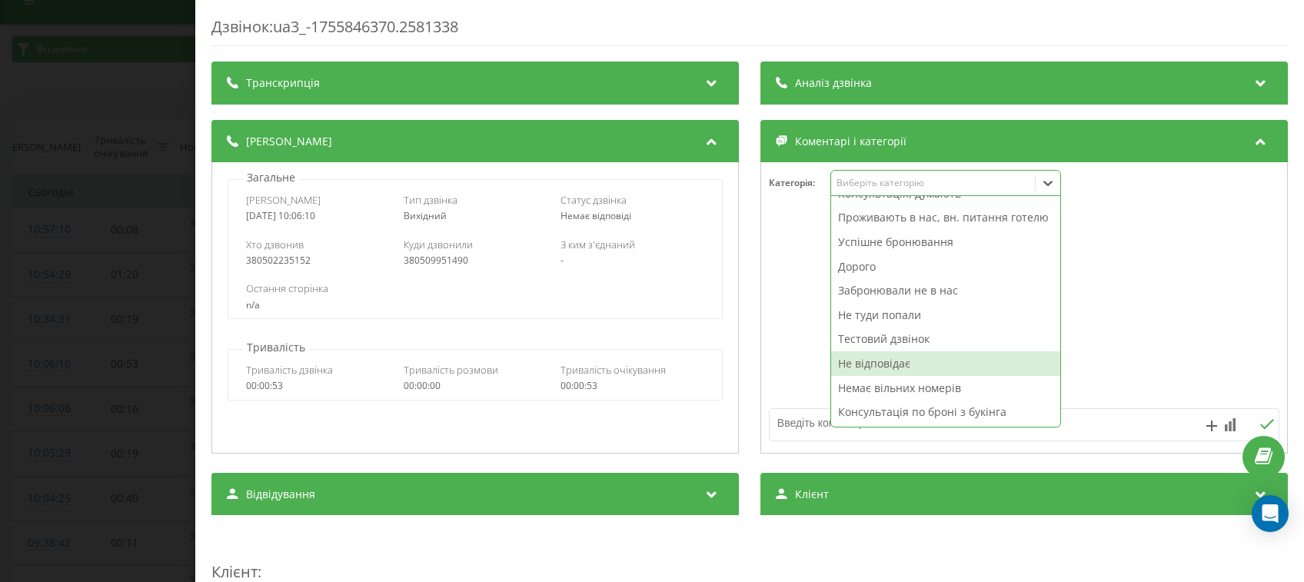
click at [871, 366] on div "Не відповідає" at bounding box center [945, 363] width 229 height 25
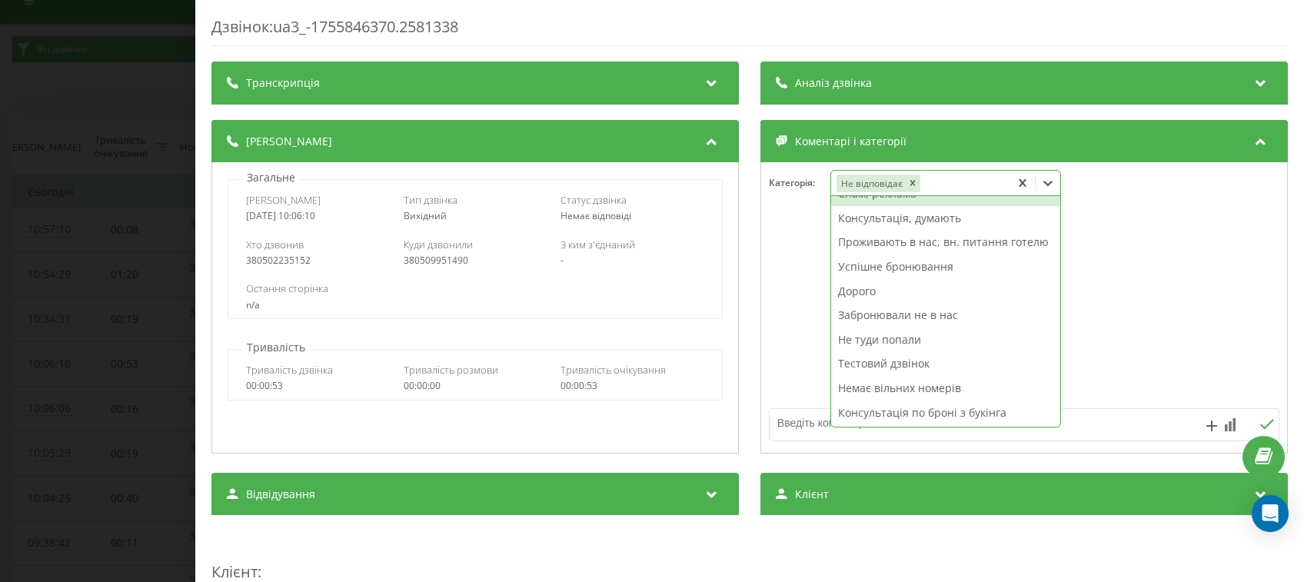
click at [10, 271] on div "Дзвінок : ua3_-1755846370.2581338 Транскрипція Для AI-аналізу майбутніх дзвінкі…" at bounding box center [652, 291] width 1304 height 582
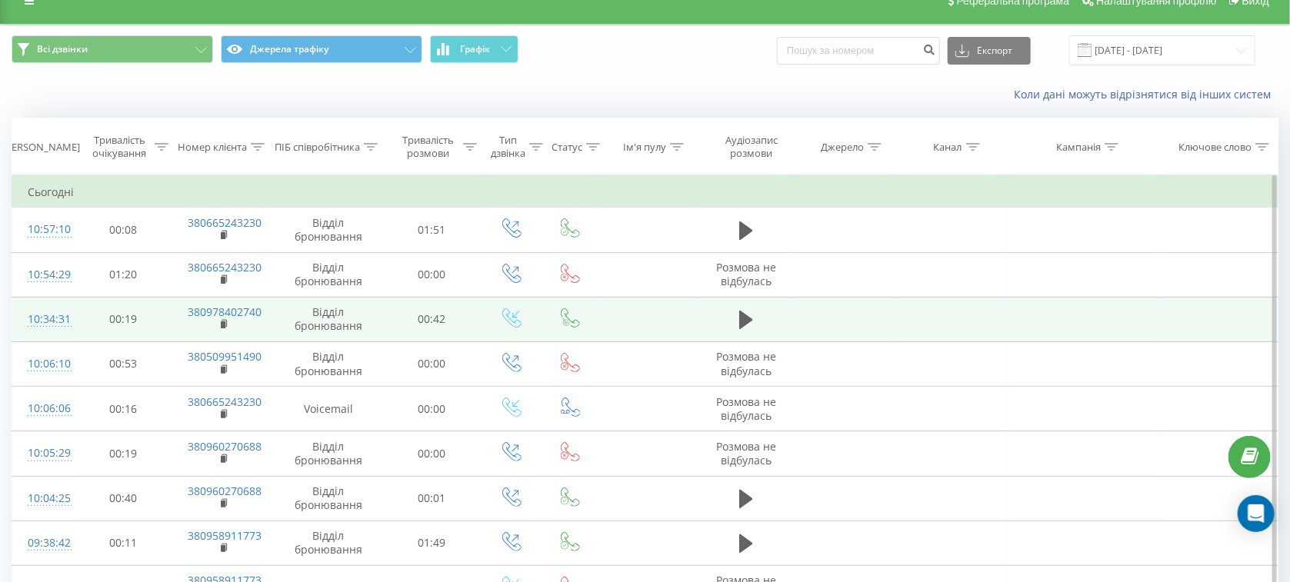
click at [43, 317] on div "10:34:31" at bounding box center [44, 320] width 32 height 30
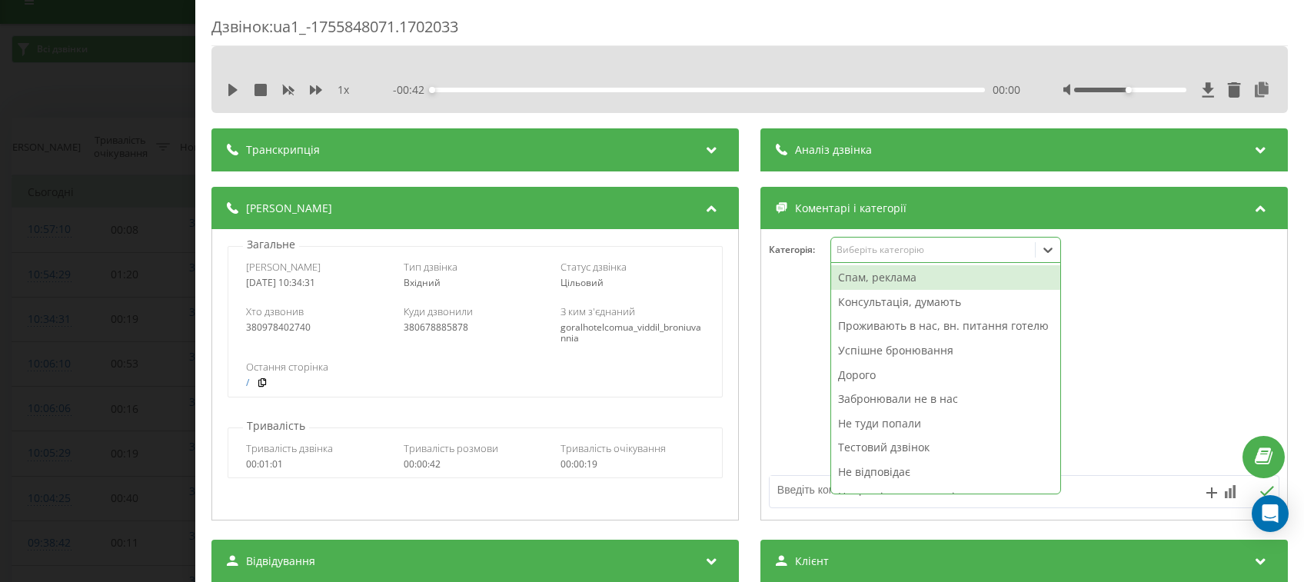
click at [889, 259] on div "Виберіть категорію" at bounding box center [946, 250] width 231 height 26
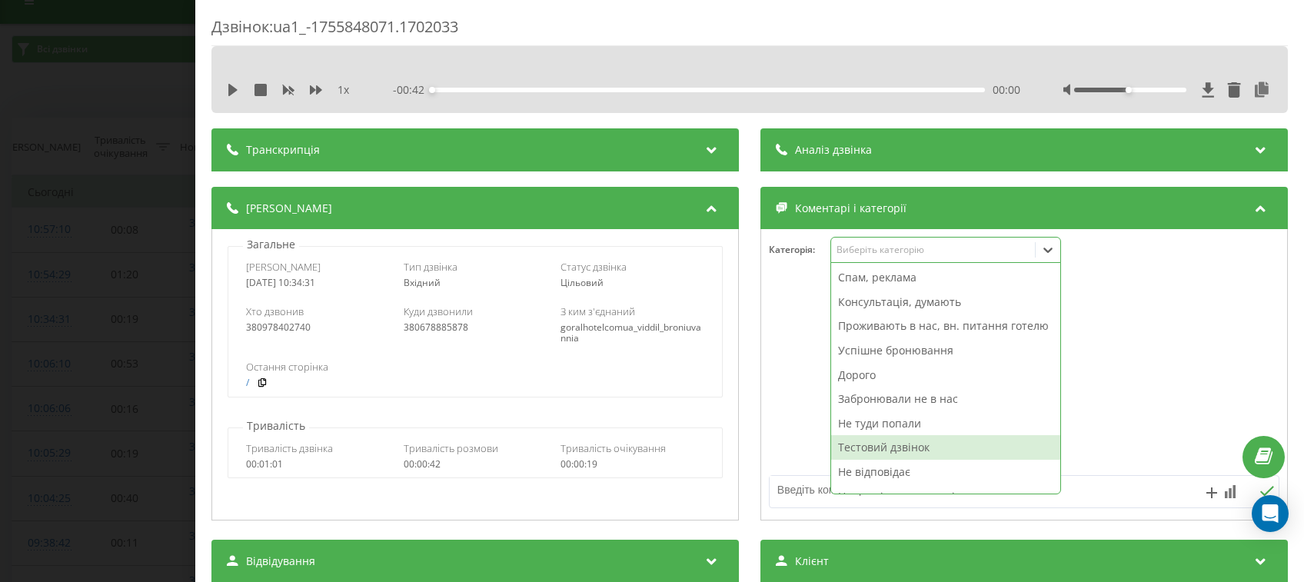
click at [848, 457] on div "Тестовий дзвінок" at bounding box center [945, 447] width 229 height 25
click at [112, 269] on div "Дзвінок : ua1_-1755848071.1702033 1 x - 00:42 00:00 00:00 Транскрипція Для AI-а…" at bounding box center [652, 291] width 1304 height 582
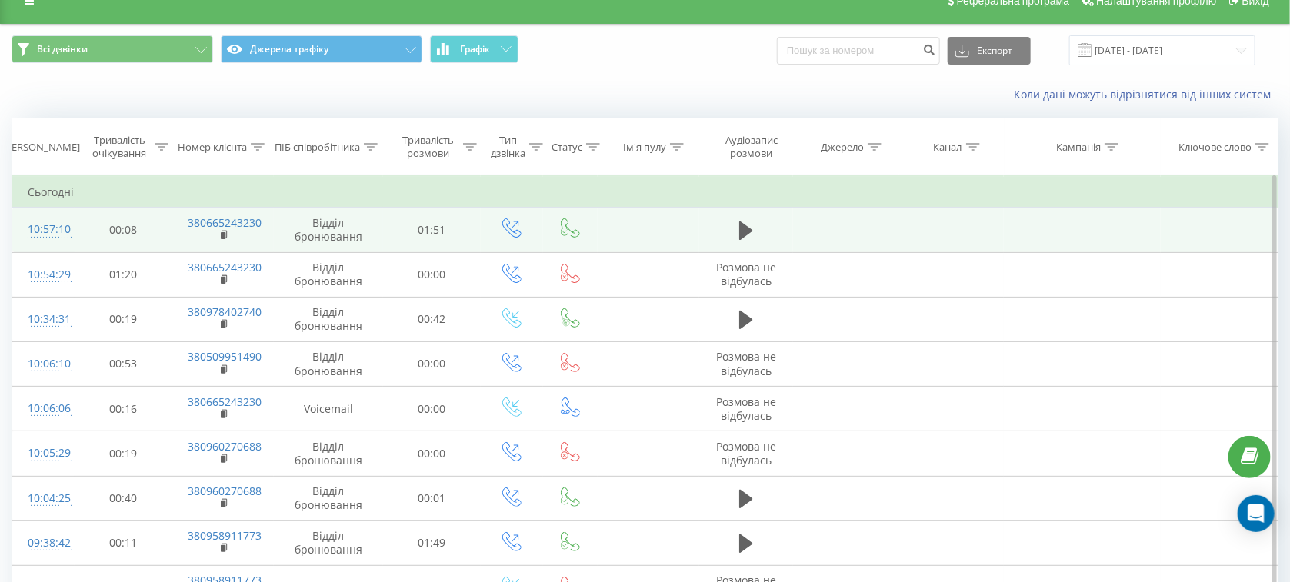
click at [58, 228] on div "10:57:10" at bounding box center [44, 230] width 32 height 30
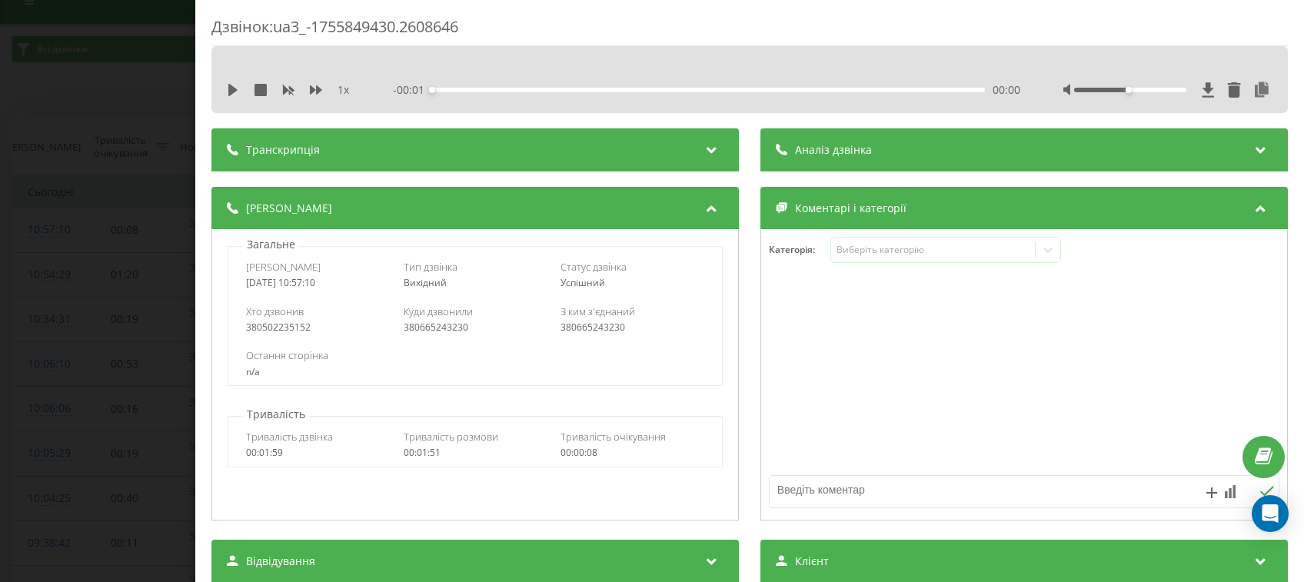
click at [824, 503] on textarea at bounding box center [973, 490] width 407 height 28
type textarea "У"
type textarea "Ц"
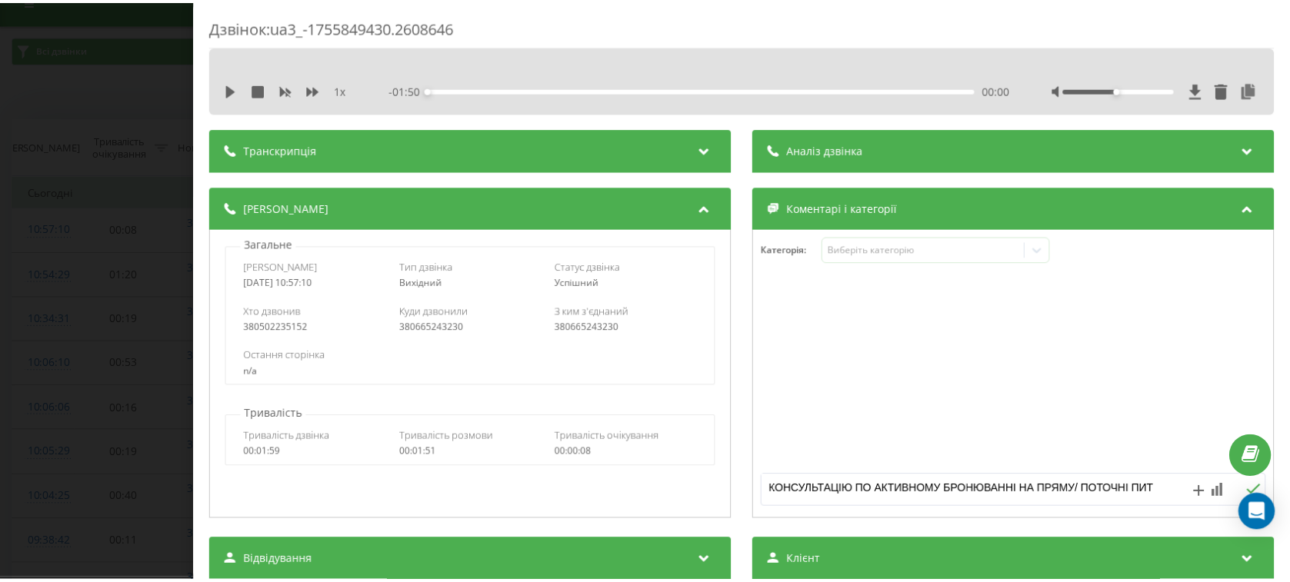
scroll to position [5, 0]
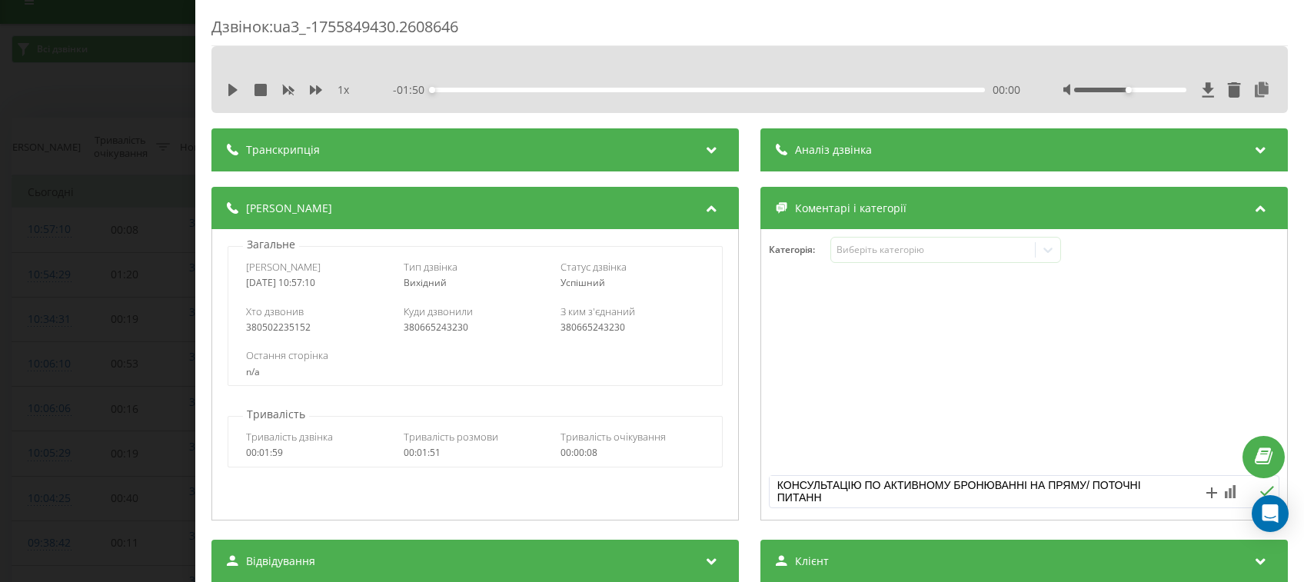
type textarea "КОНСУЛЬТАЦІЮ ПО АКТИВНОМУ БРОНЮВАННІ НА ПРЯМУ/ ПОТОЧНІ ПИТАННЯ"
click at [1260, 488] on icon at bounding box center [1267, 491] width 15 height 11
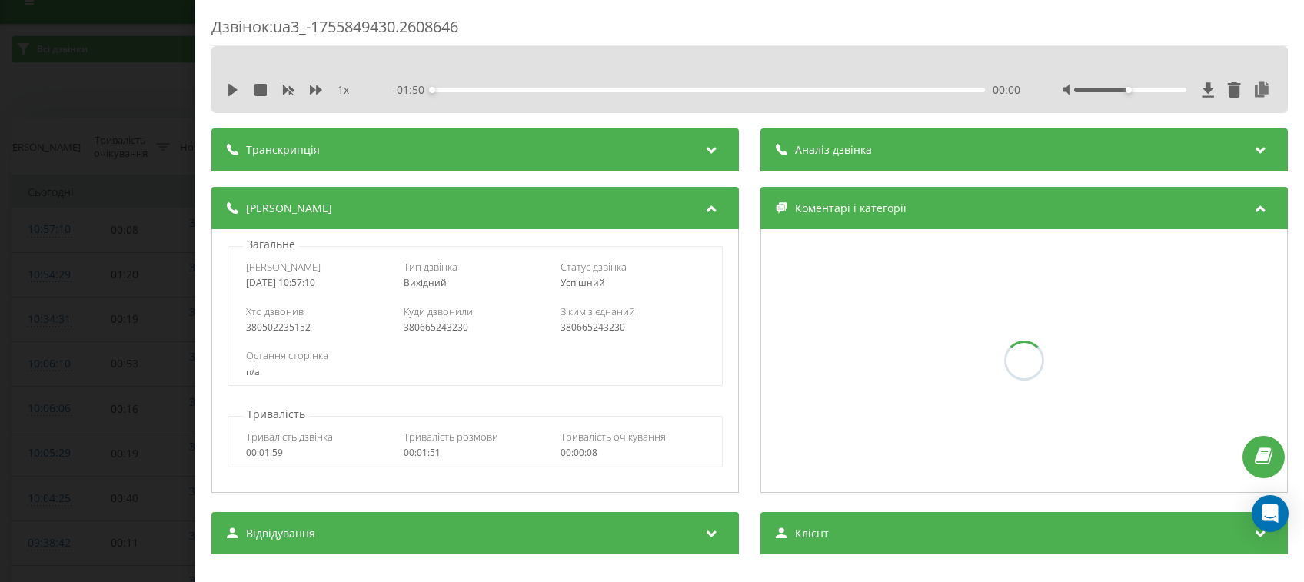
click at [96, 170] on div "Дзвінок : ua3_-1755849430.2608646 1 x - 01:50 00:00 00:00 Транскрипція Для AI-а…" at bounding box center [652, 291] width 1304 height 582
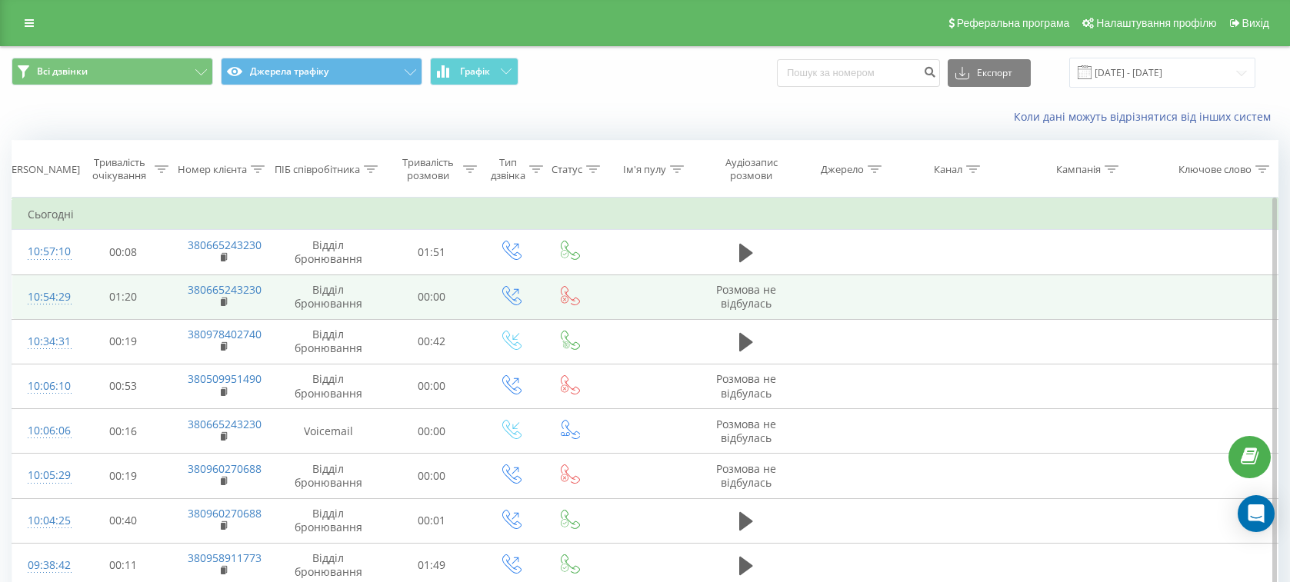
scroll to position [12, 0]
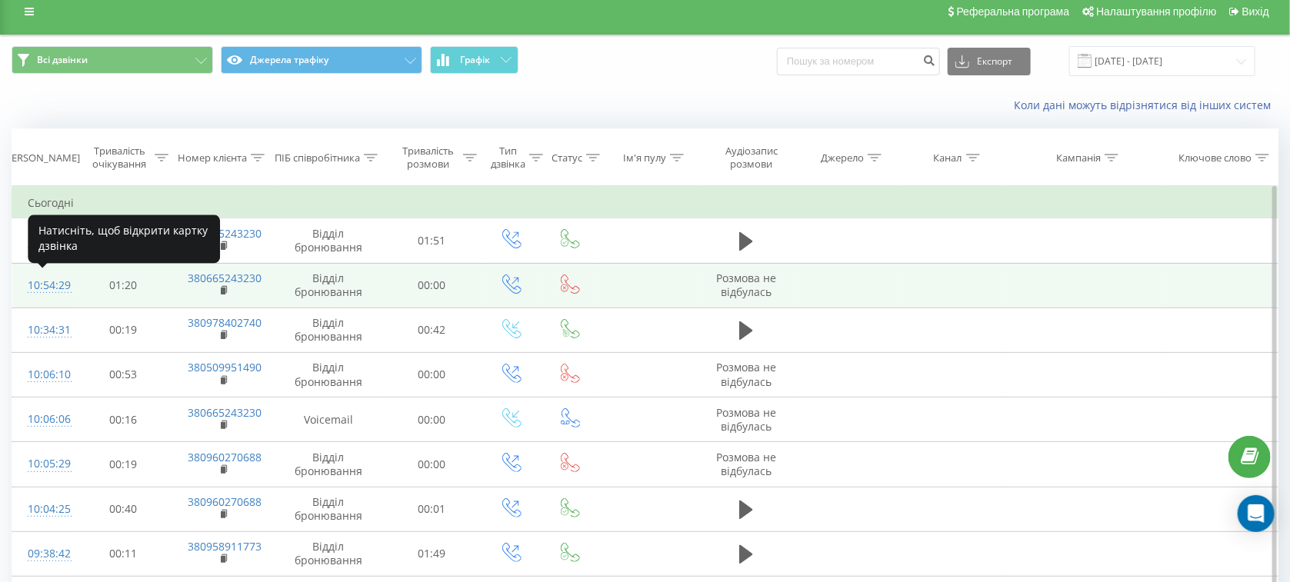
click at [34, 281] on div "10:54:29" at bounding box center [44, 286] width 32 height 30
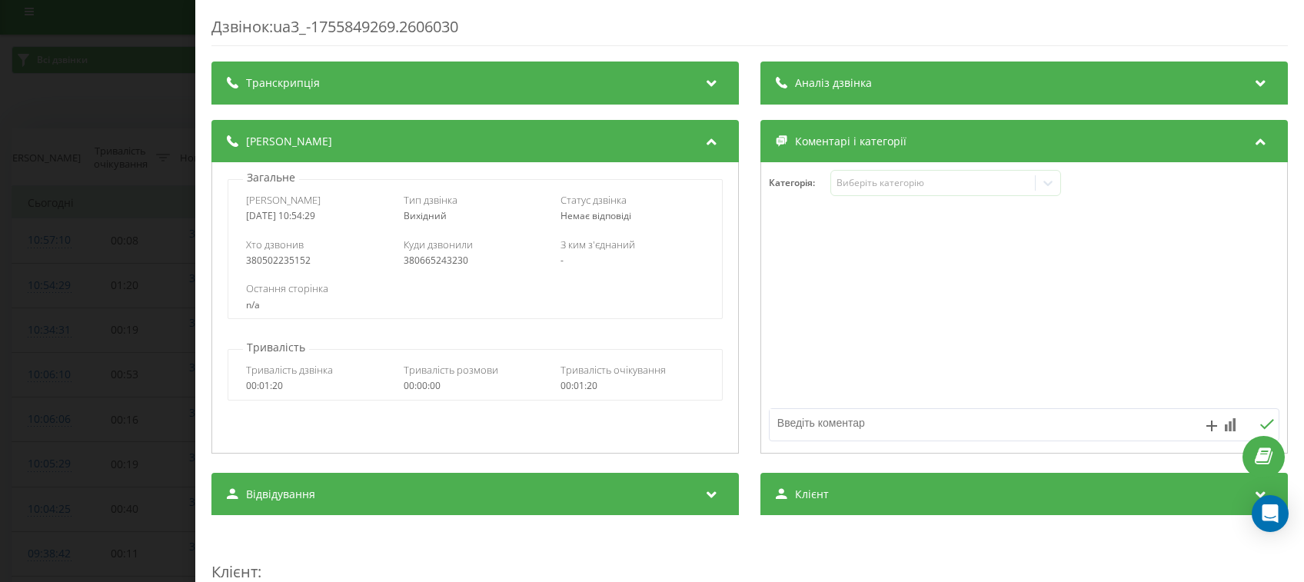
click at [100, 266] on div "Дзвінок : ua3_-1755849269.2606030 Транскрипція Для AI-аналізу майбутніх дзвінкі…" at bounding box center [652, 291] width 1304 height 582
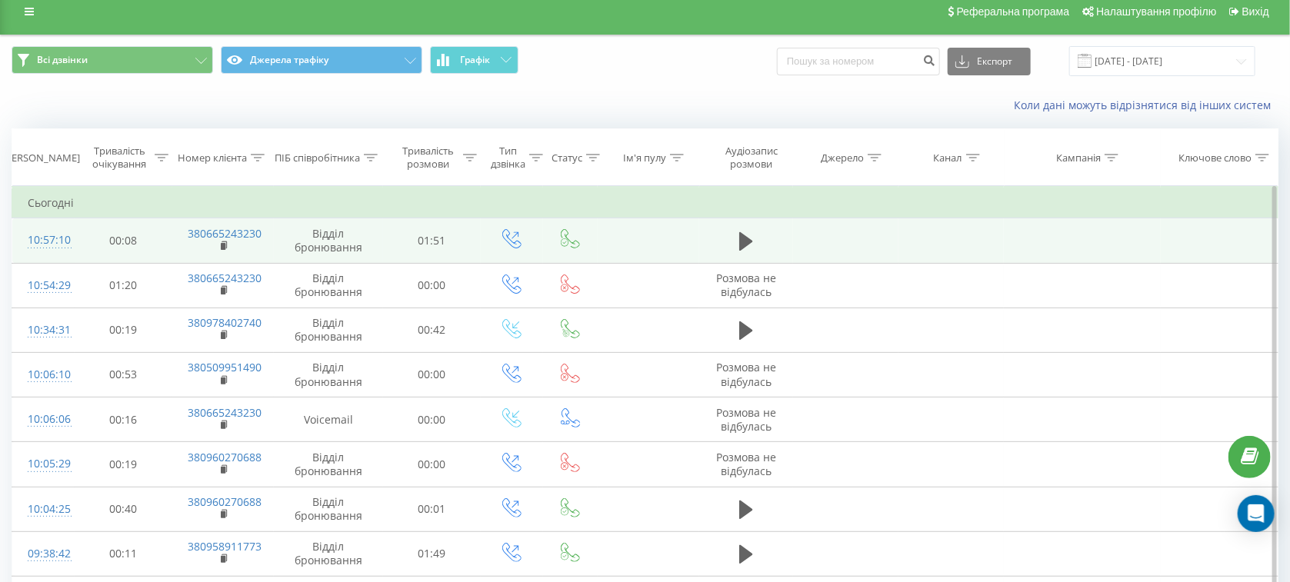
click at [54, 236] on div "10:57:10" at bounding box center [44, 240] width 32 height 30
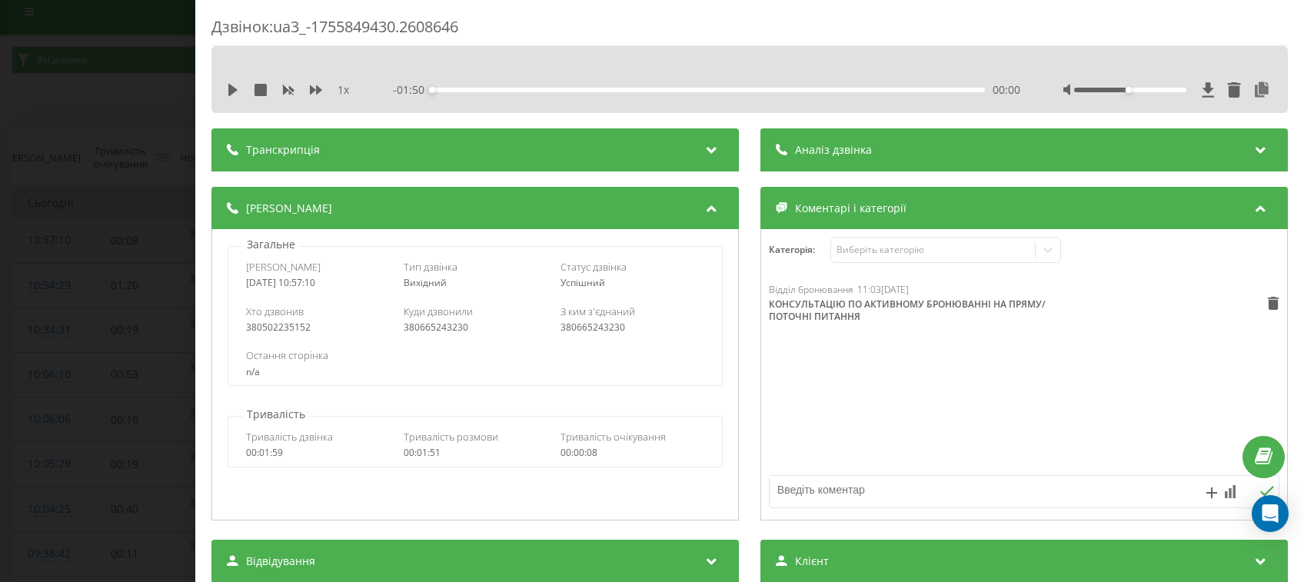
click at [54, 236] on div "Дзвінок : ua3_-1755849430.2608646 1 x - 01:50 00:00 00:00 Транскрипція Для AI-а…" at bounding box center [652, 291] width 1304 height 582
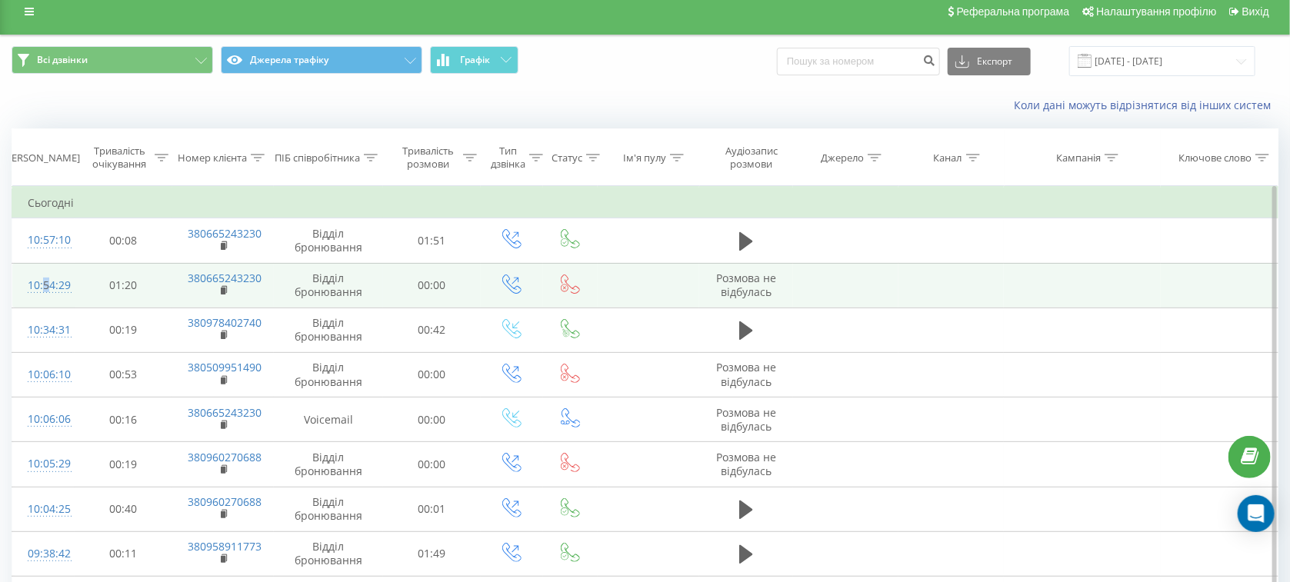
click at [41, 284] on div "10:54:29" at bounding box center [44, 286] width 32 height 30
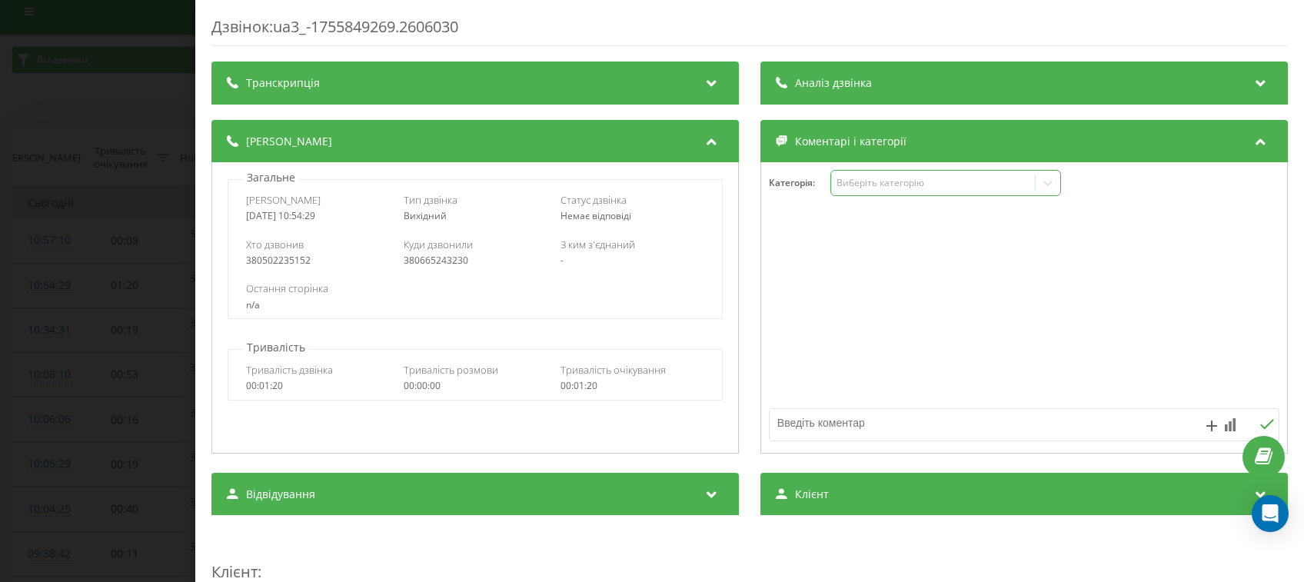
click at [917, 191] on div "Виберіть категорію" at bounding box center [933, 183] width 204 height 15
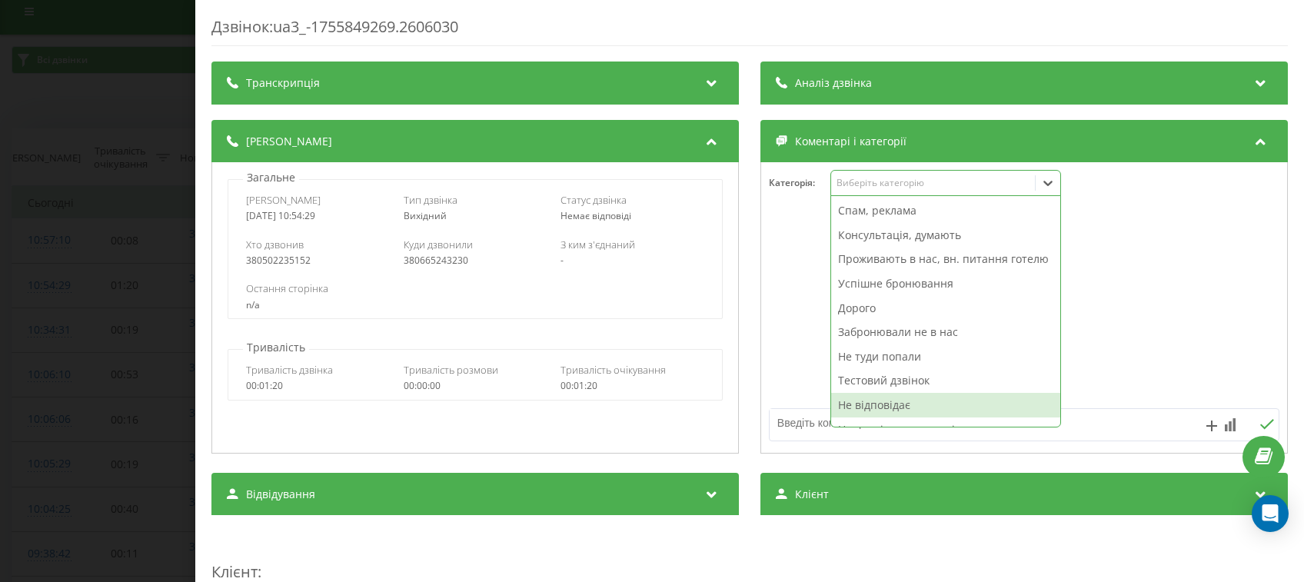
click at [859, 415] on div "Не відповідає" at bounding box center [945, 405] width 229 height 25
click at [121, 197] on div "Дзвінок : ua3_-1755849269.2606030 Транскрипція Для AI-аналізу майбутніх дзвінкі…" at bounding box center [652, 291] width 1304 height 582
